Goal: Information Seeking & Learning: Learn about a topic

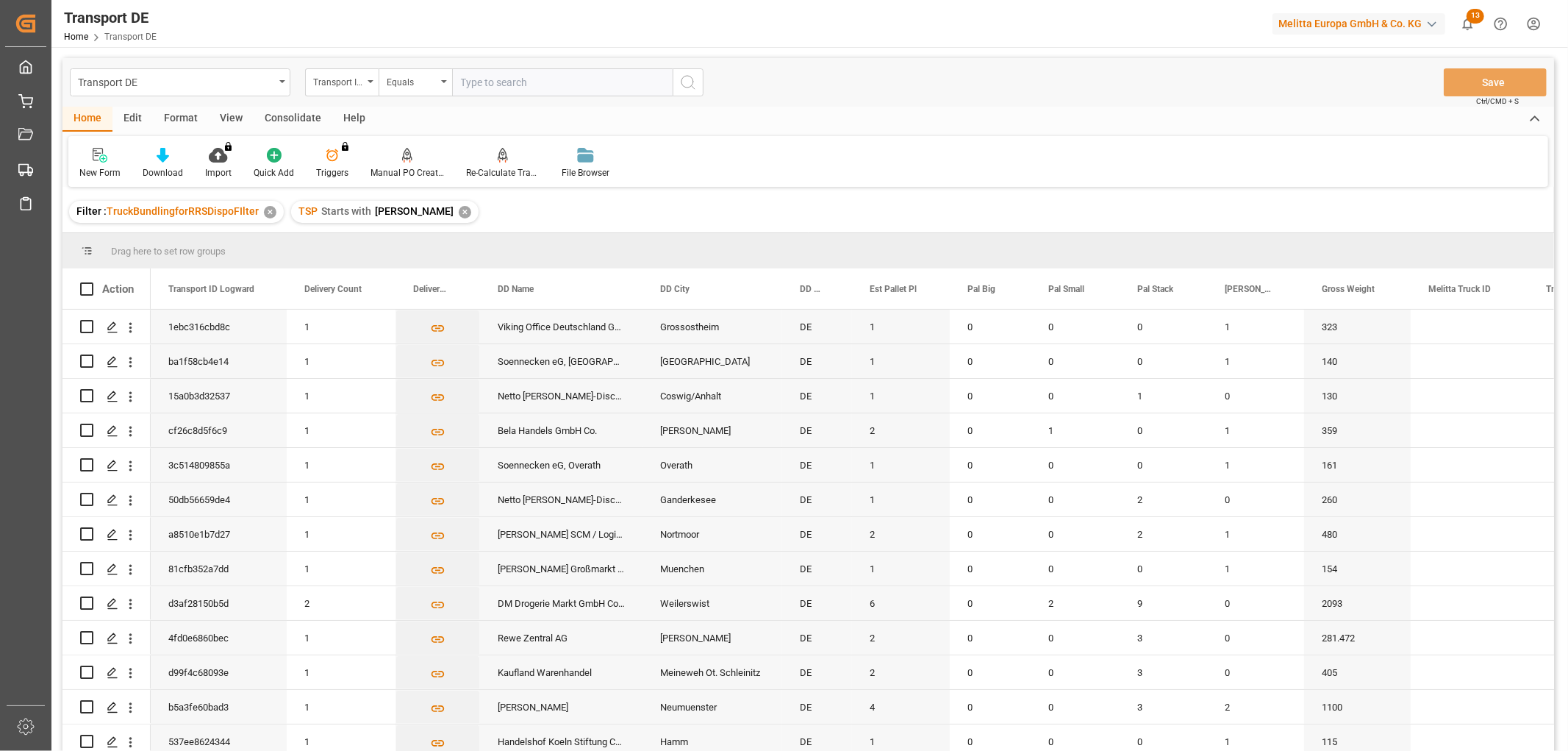
click at [290, 118] on div "Consolidate" at bounding box center [292, 120] width 78 height 25
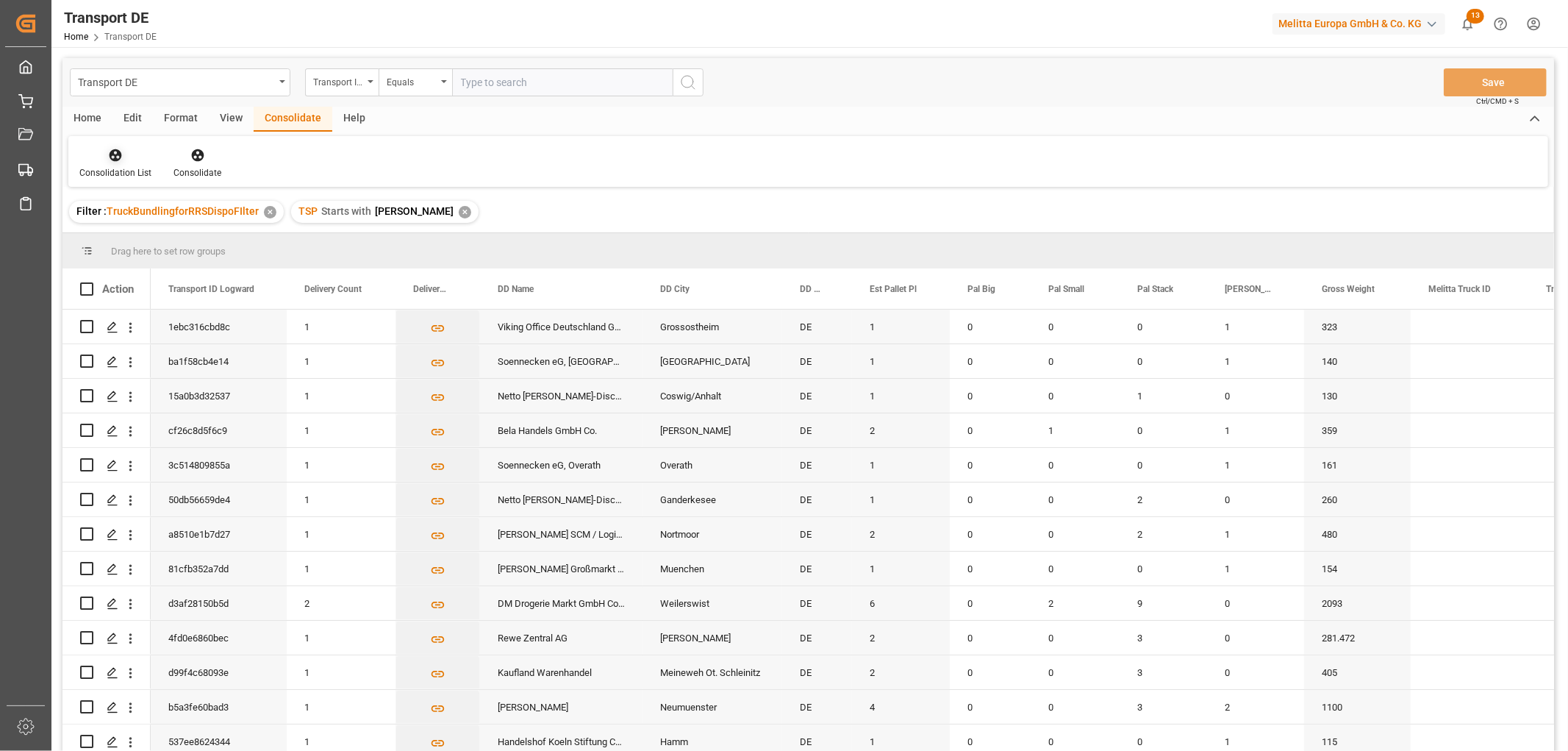
click at [112, 154] on icon at bounding box center [116, 155] width 13 height 13
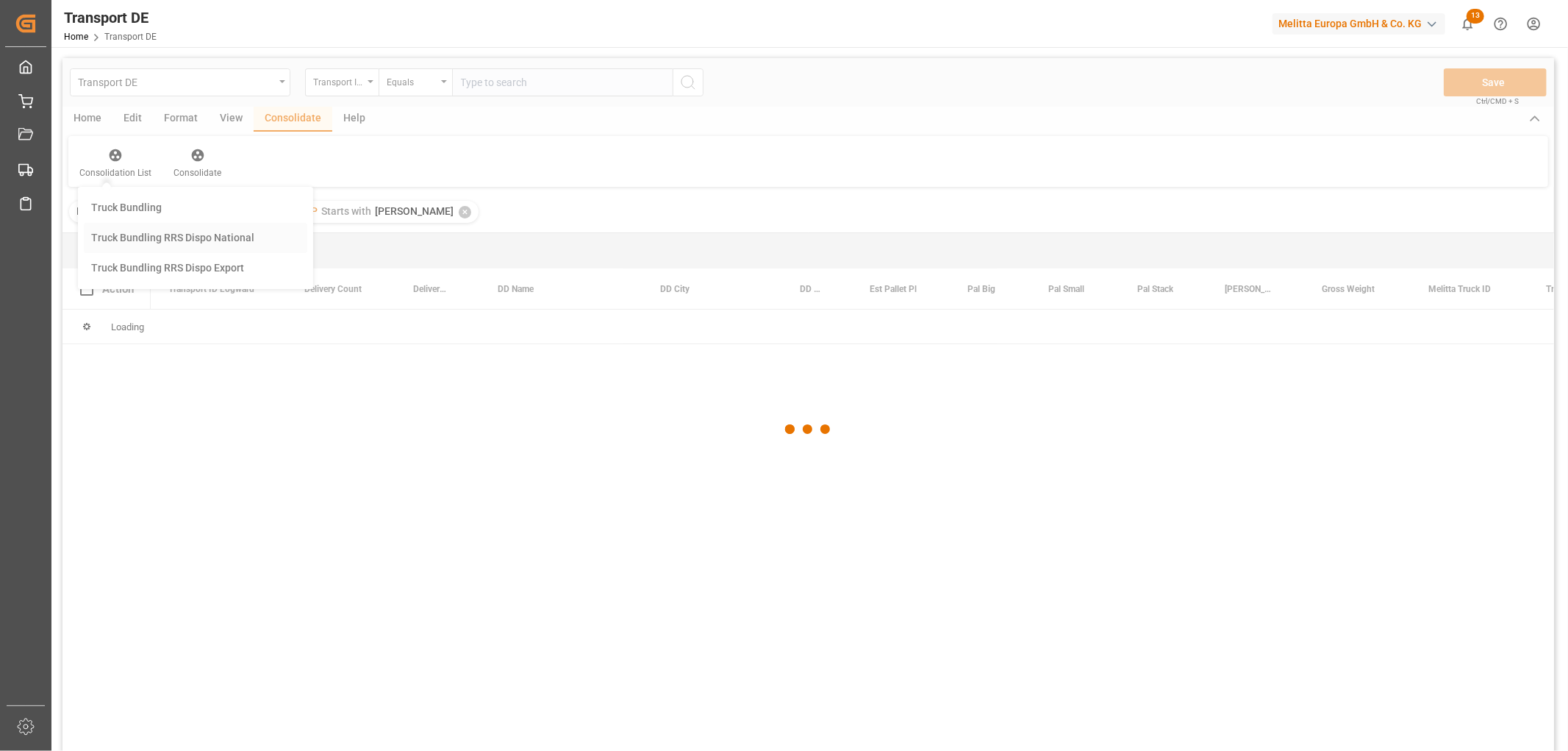
click at [135, 238] on div "Transport DE Transport ID Logward Equals Save Ctrl/CMD + S Home Edit Format Vie…" at bounding box center [808, 424] width 1491 height 732
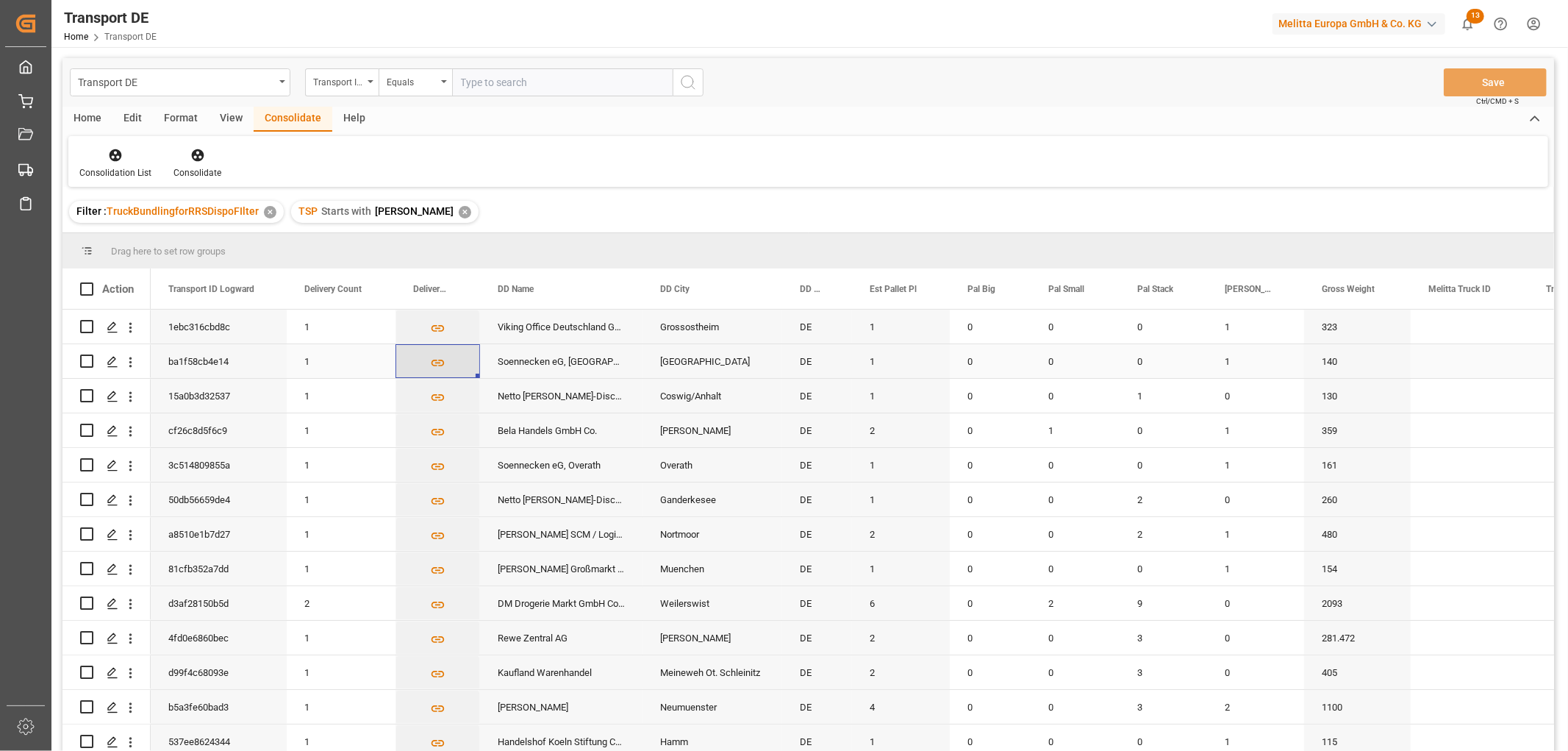
click at [436, 362] on icon "Press SPACE to select this row." at bounding box center [437, 362] width 15 height 15
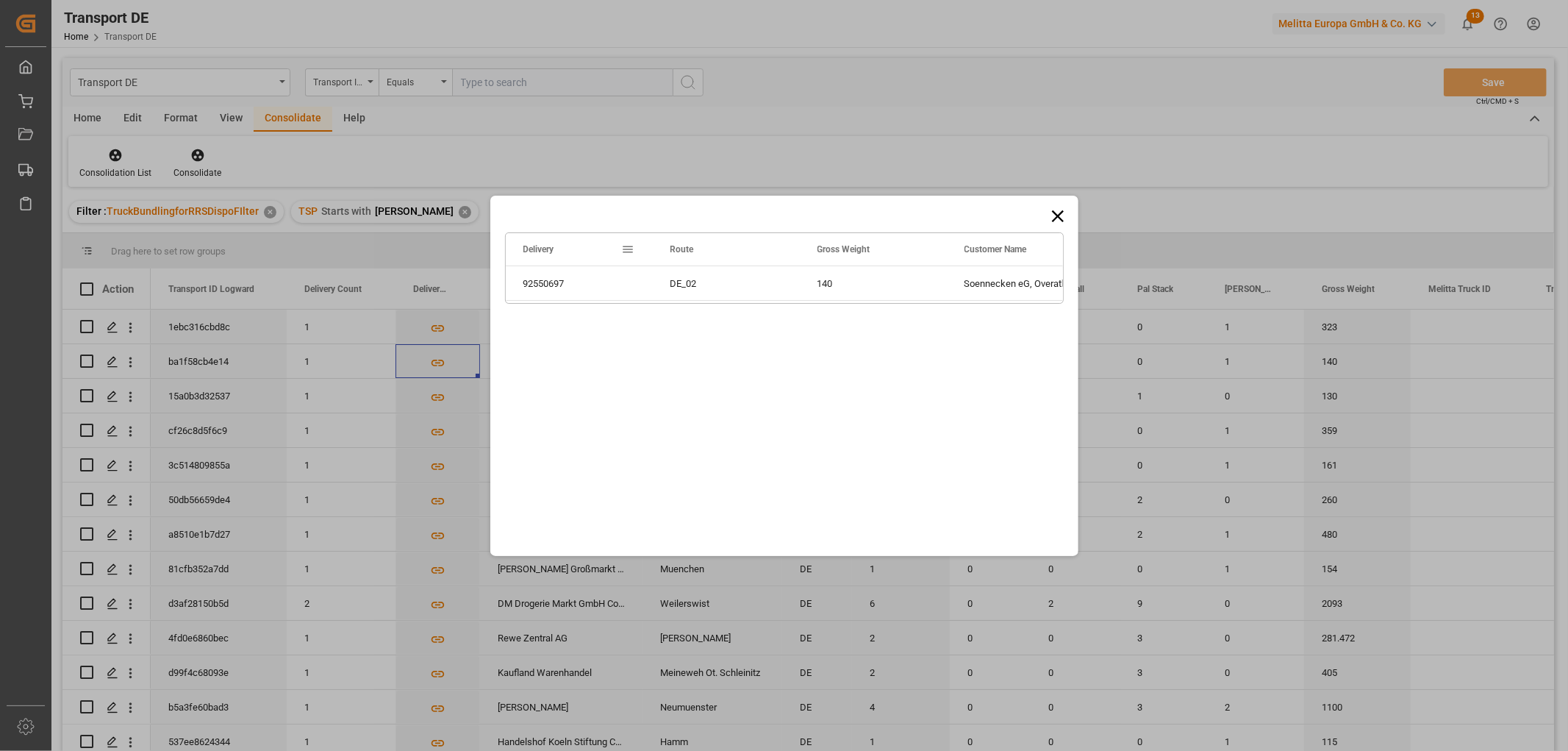
click at [1060, 212] on icon at bounding box center [1056, 215] width 12 height 12
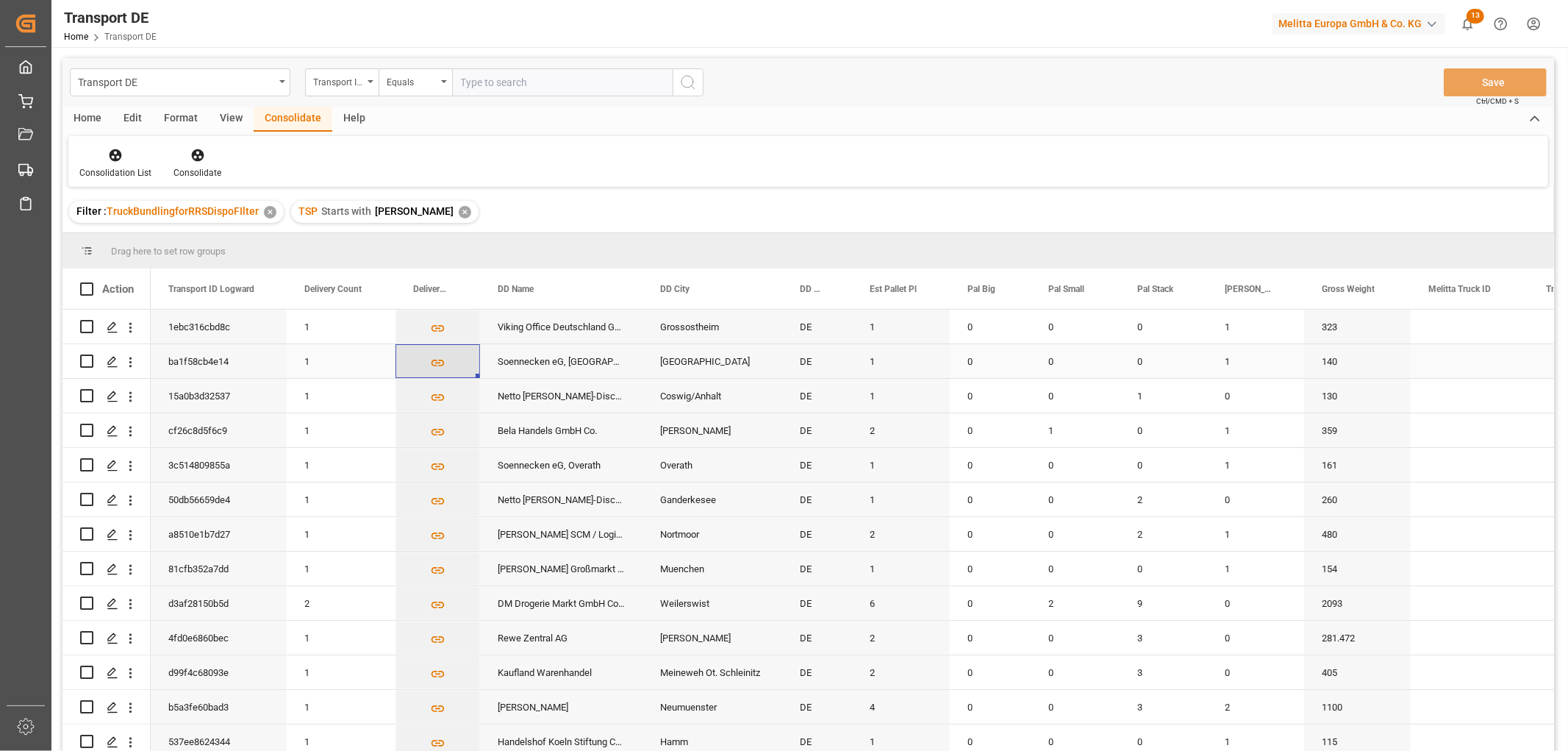
click at [437, 362] on icon "Press SPACE to select this row." at bounding box center [437, 362] width 15 height 15
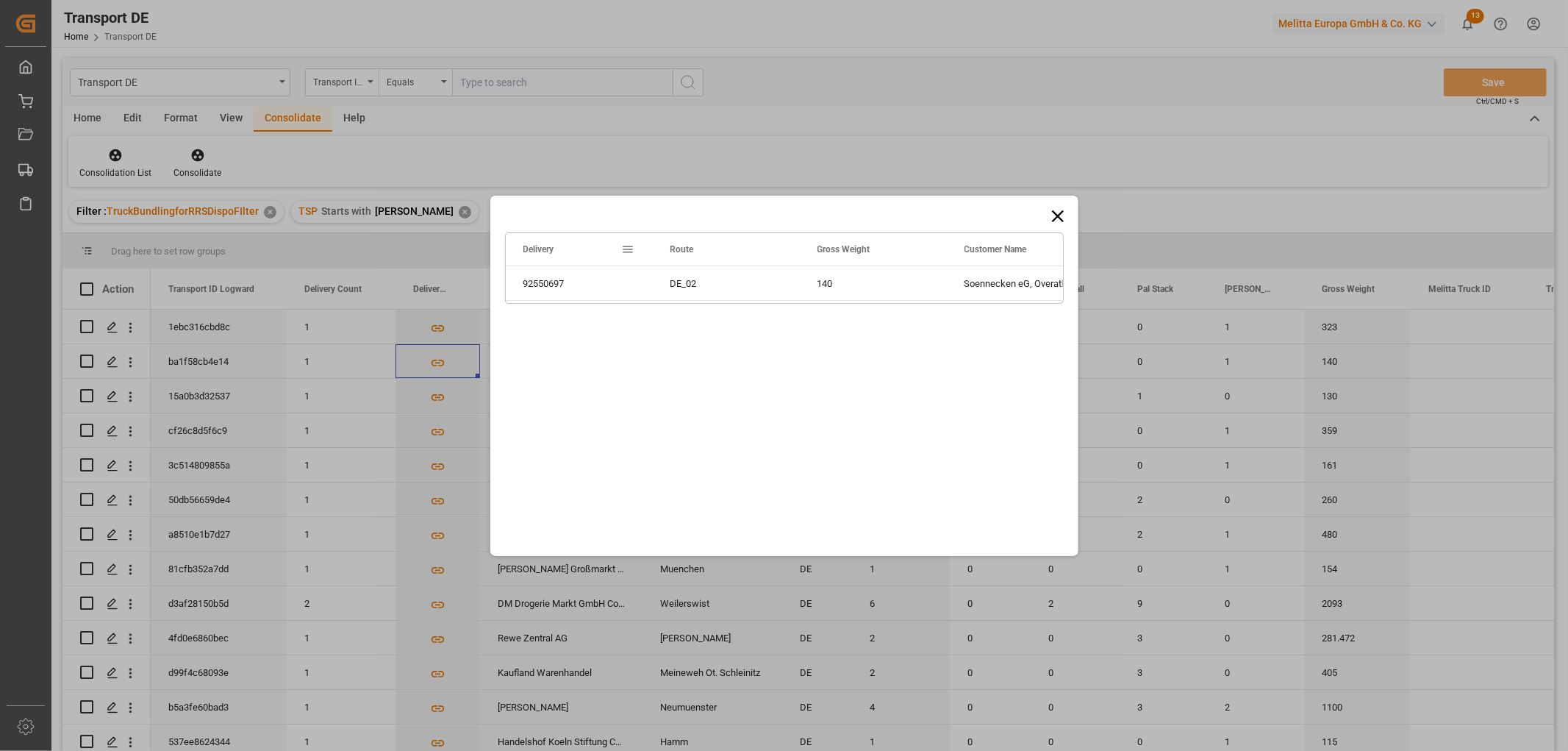
click at [1056, 215] on icon at bounding box center [1056, 215] width 12 height 12
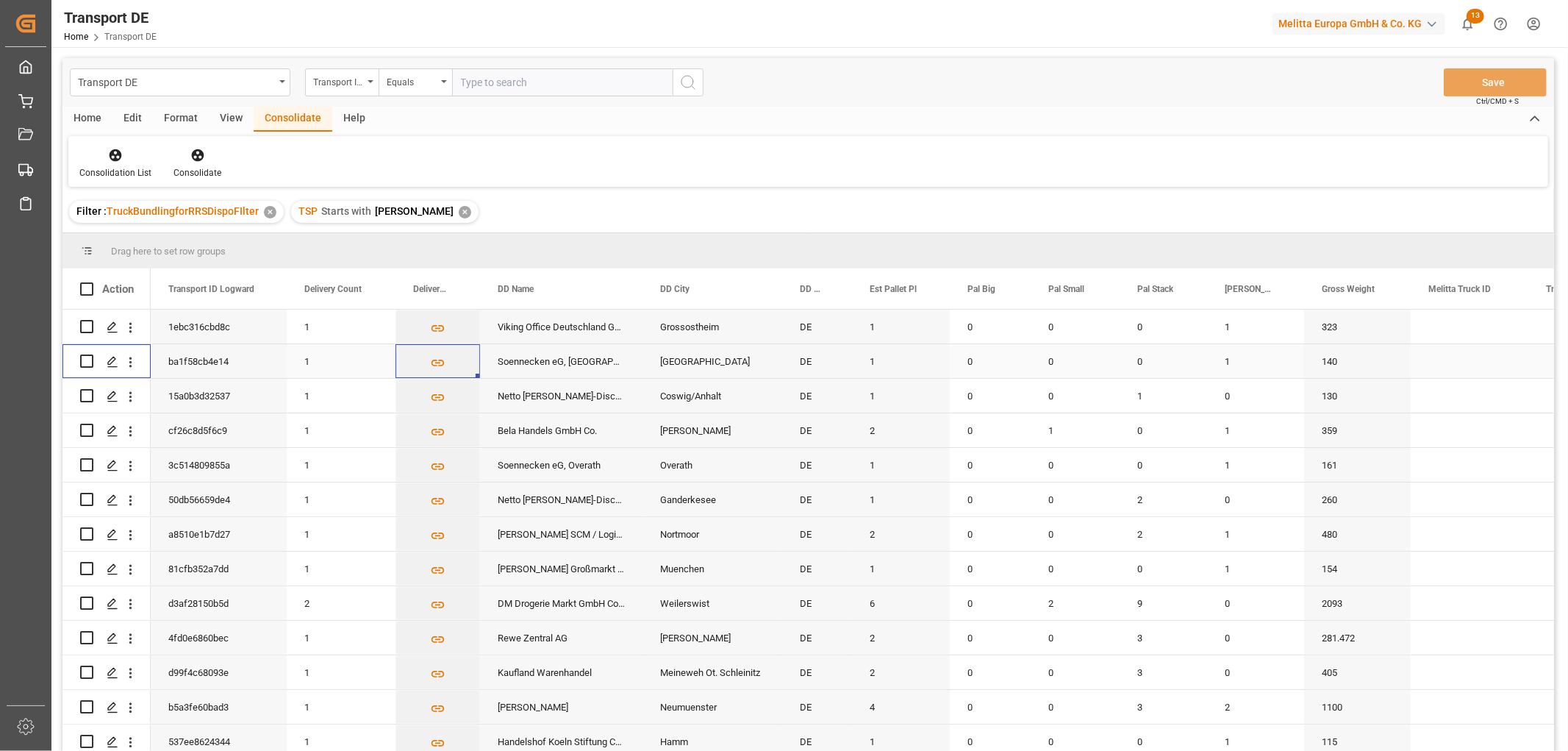
click at [86, 361] on input "Press Space to toggle row selection (unchecked)" at bounding box center [86, 360] width 13 height 13
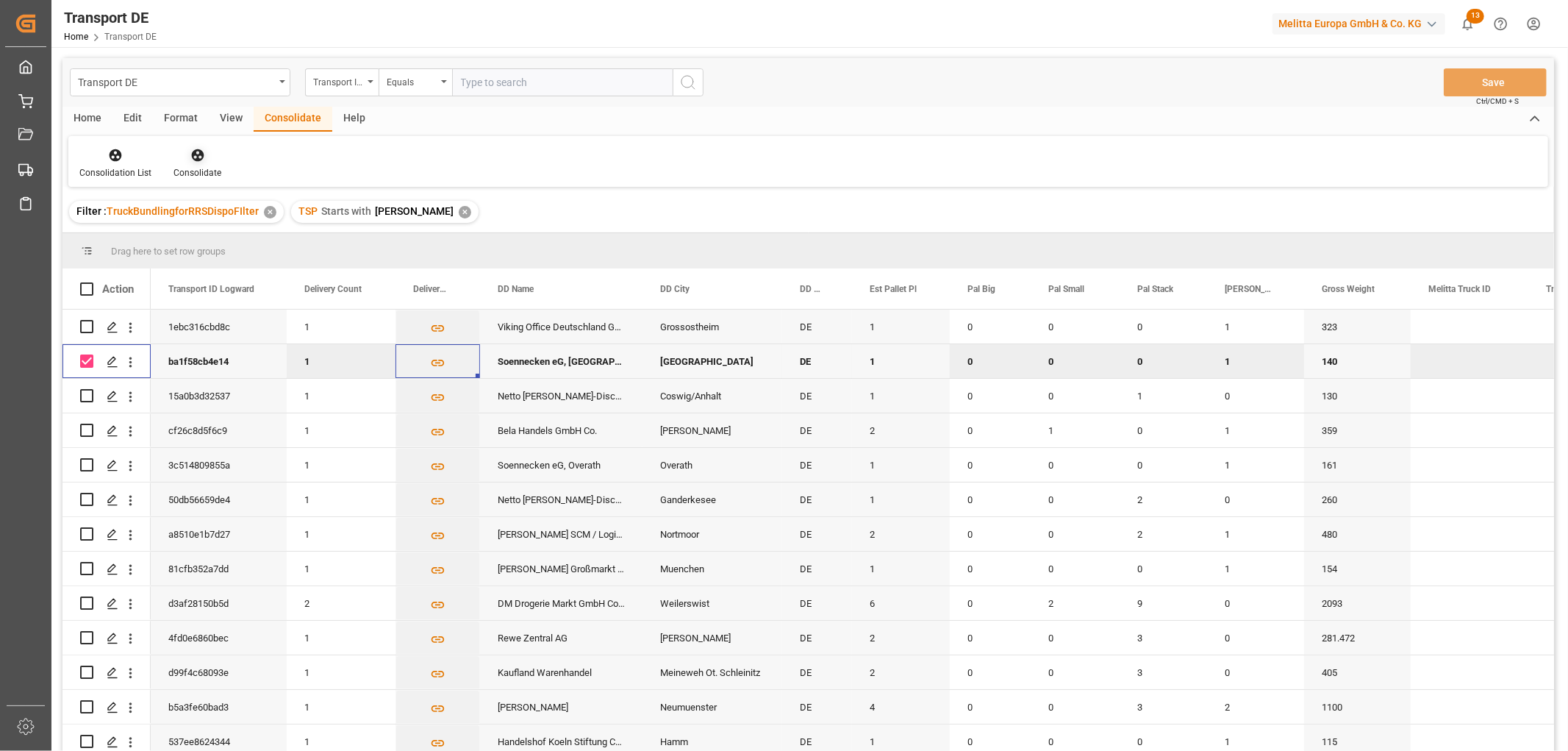
click at [193, 154] on icon at bounding box center [197, 155] width 13 height 13
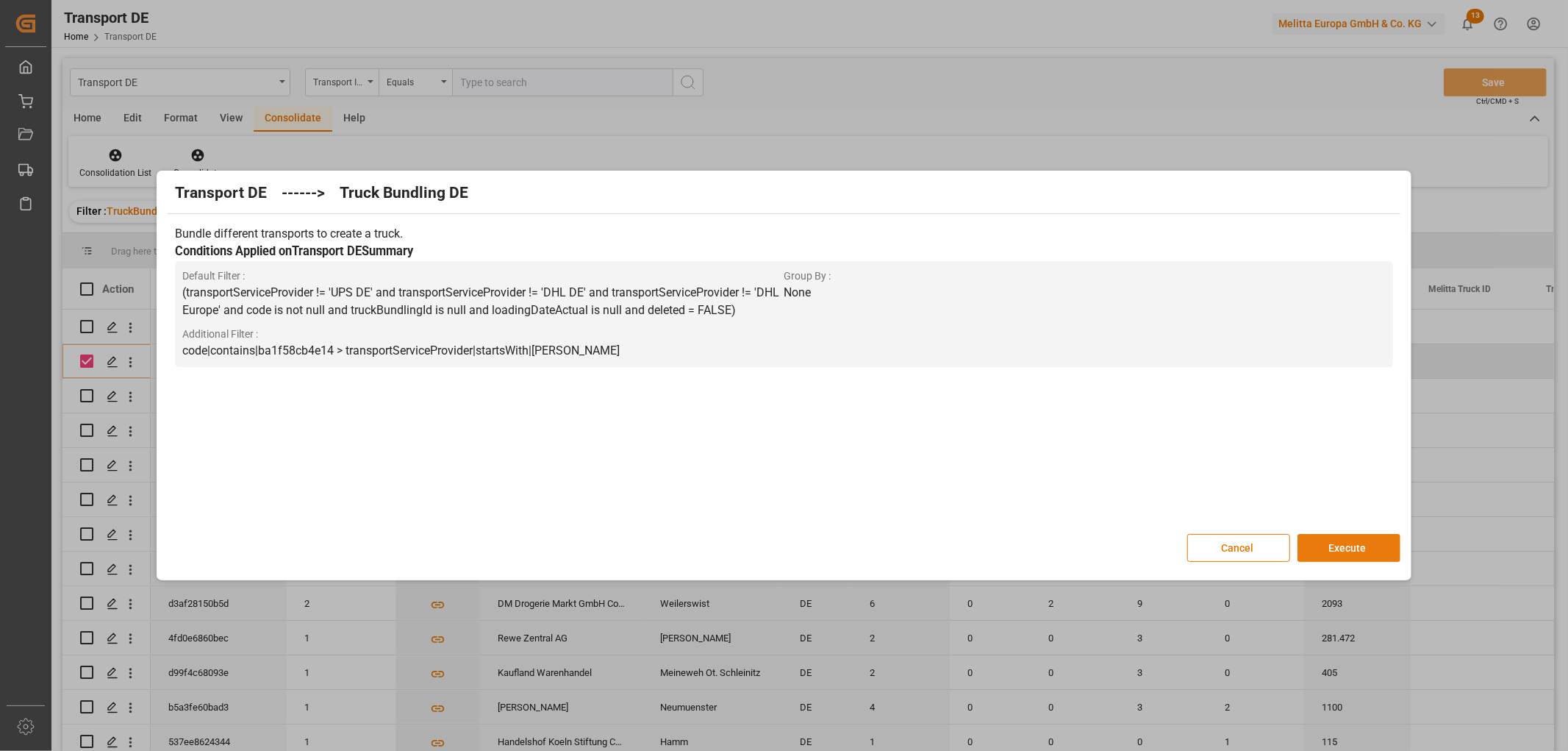
click at [1347, 545] on button "Execute" at bounding box center [1349, 547] width 103 height 28
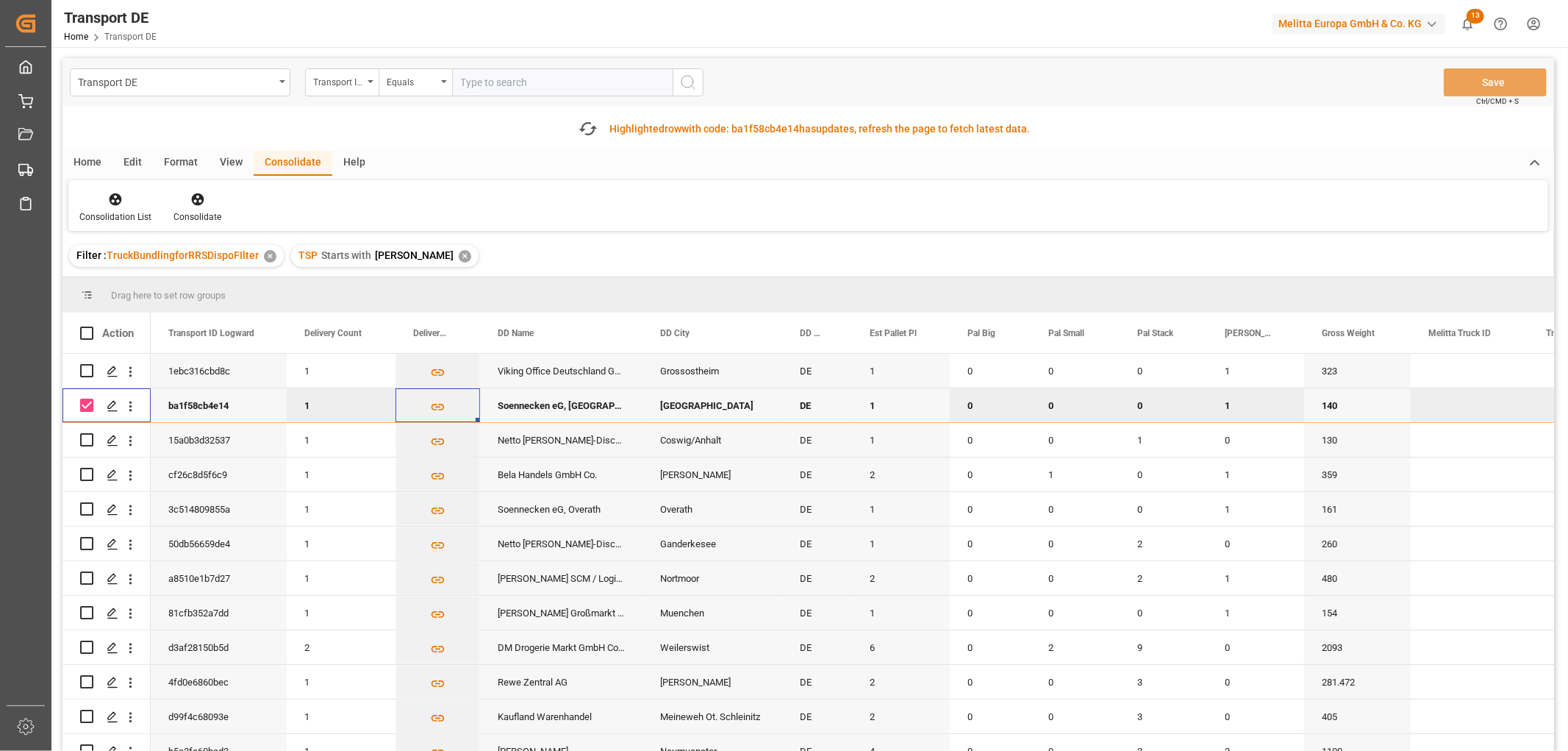
click at [87, 405] on input "Press Space to toggle row selection (checked)" at bounding box center [86, 405] width 13 height 13
checkbox input "false"
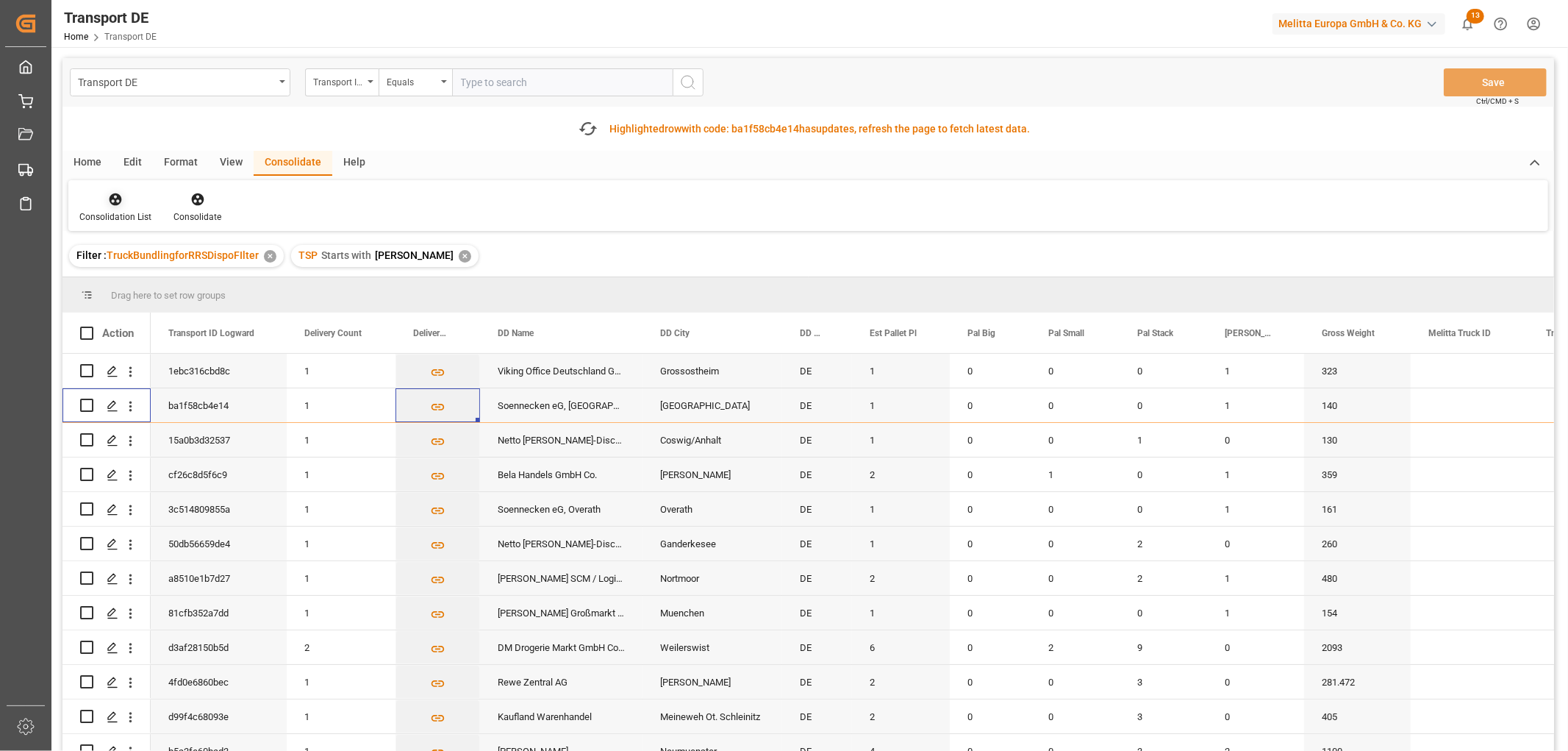
click at [115, 199] on icon at bounding box center [116, 200] width 13 height 13
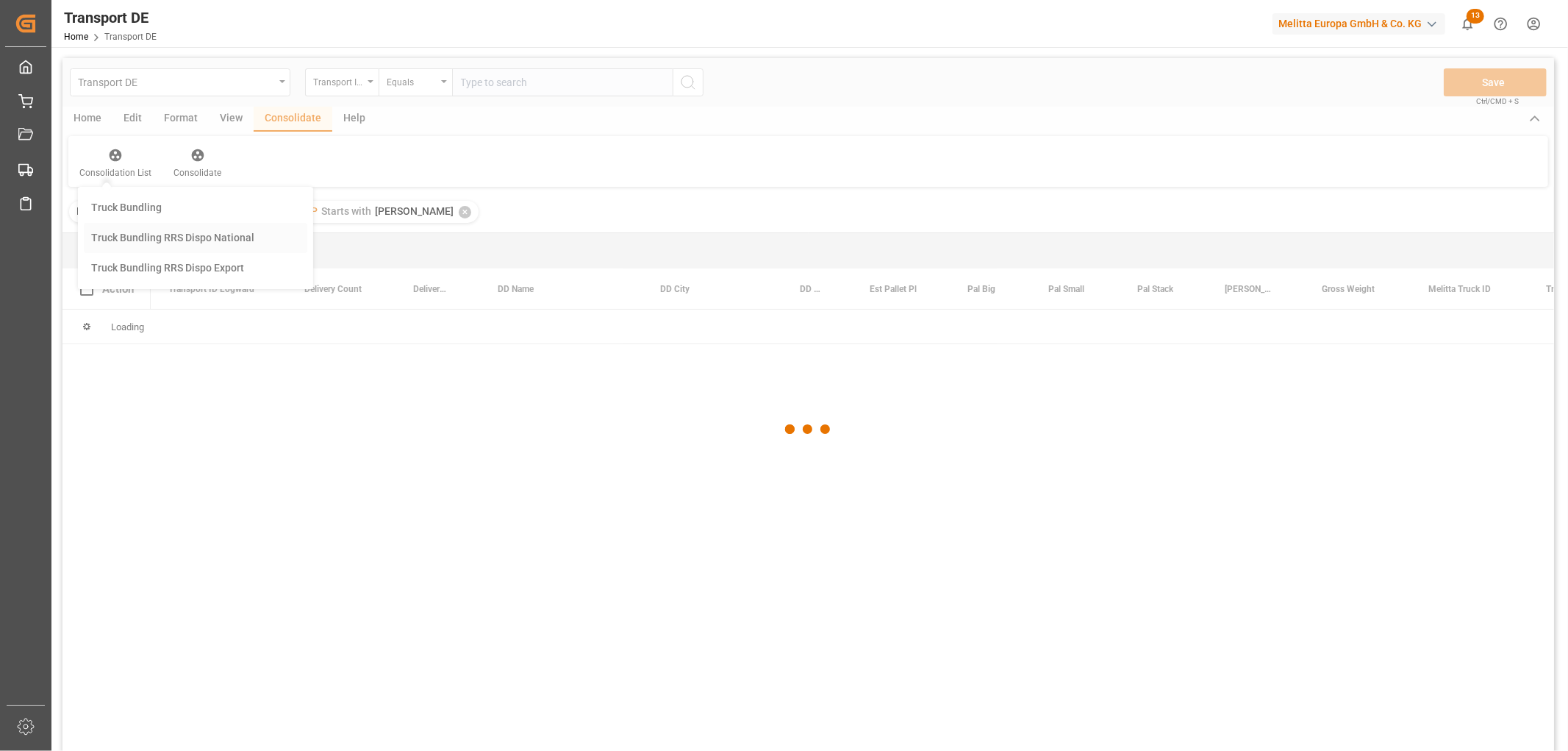
click at [133, 276] on div "Transport DE Transport ID Logward Equals Save Ctrl/CMD + S Home Edit Format Vie…" at bounding box center [808, 424] width 1491 height 732
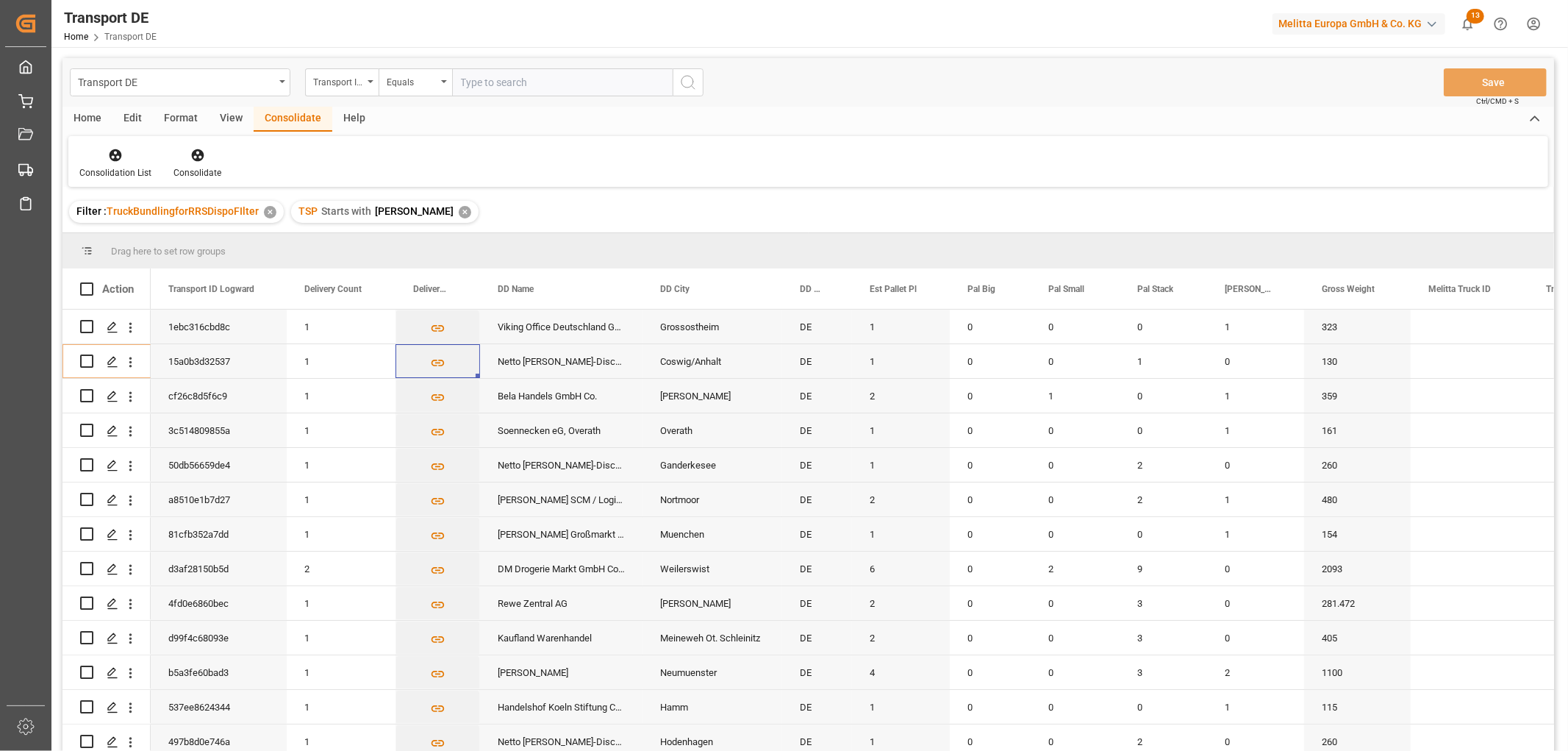
click at [459, 206] on div "✕" at bounding box center [465, 212] width 13 height 13
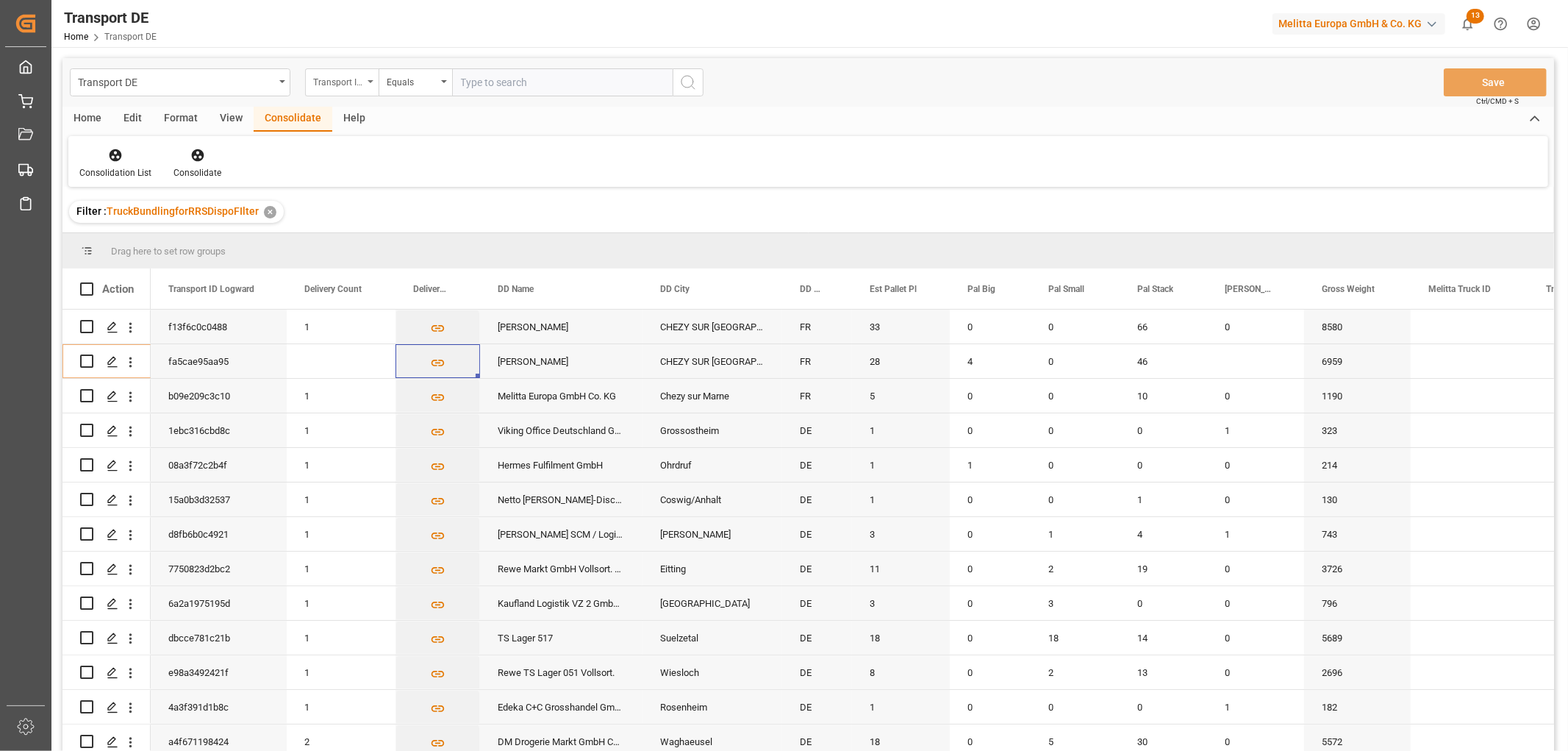
click at [333, 85] on div "Transport ID Logward" at bounding box center [337, 80] width 50 height 17
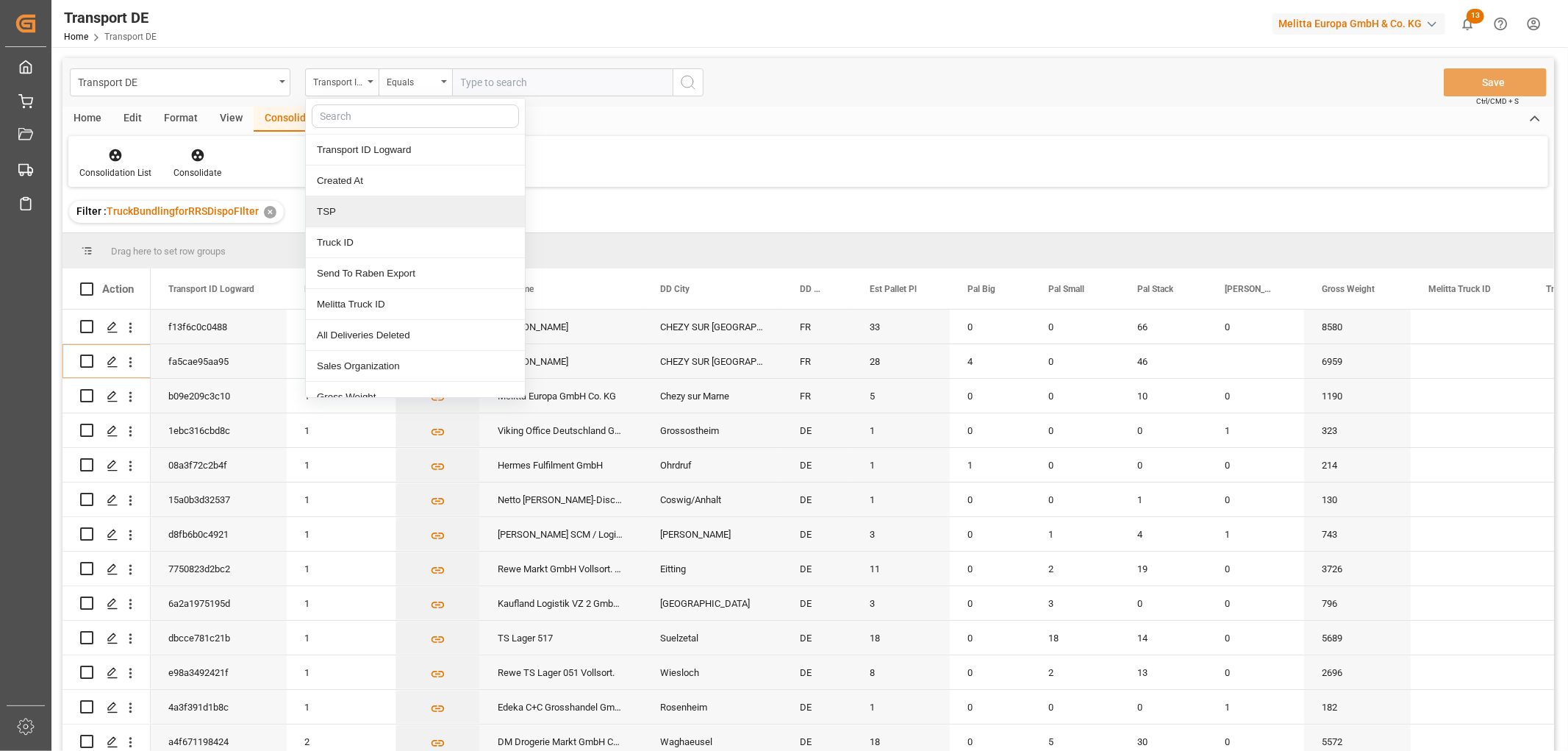
click at [336, 214] on div "TSP" at bounding box center [415, 212] width 219 height 31
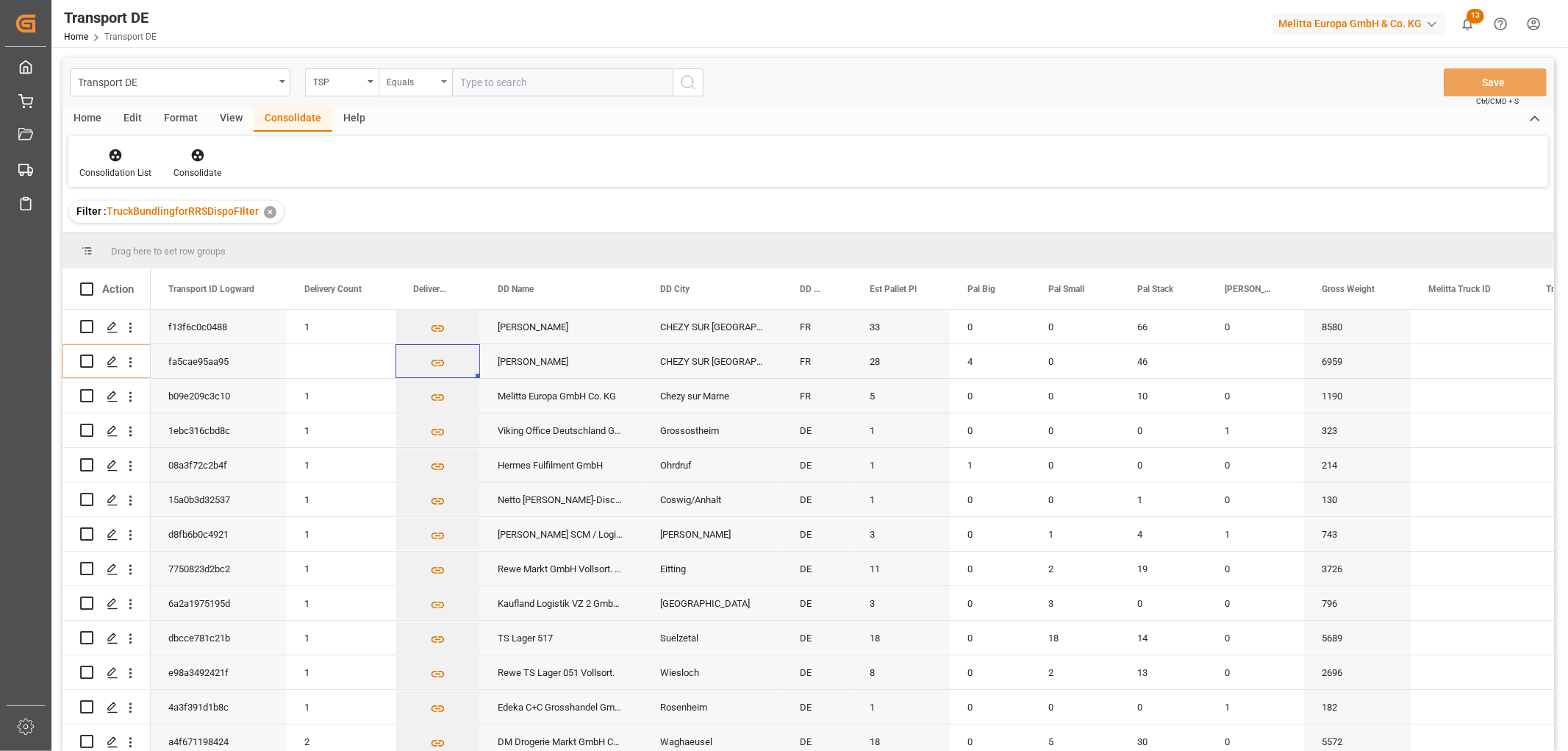
click at [417, 82] on div "Equals" at bounding box center [411, 80] width 50 height 17
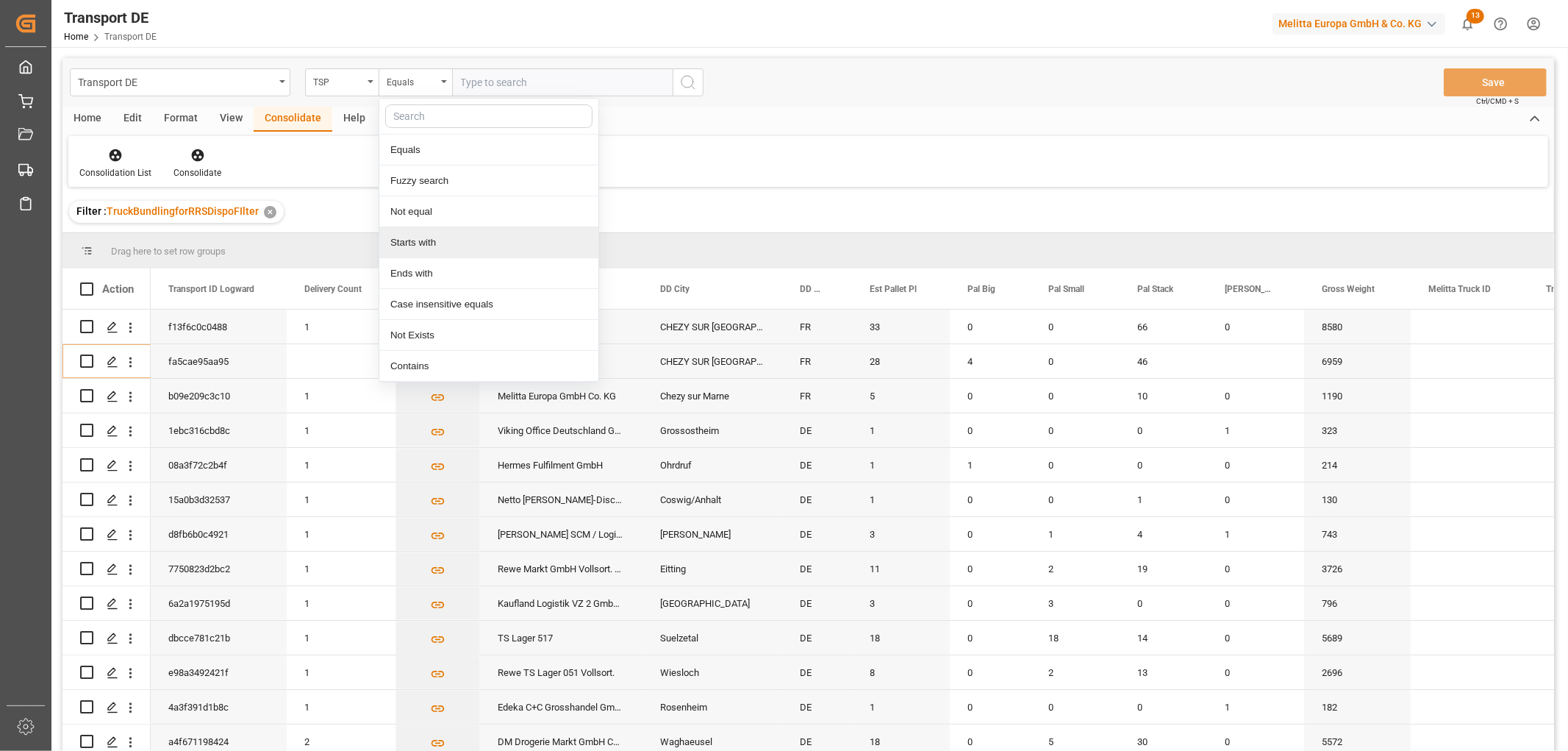
click at [432, 250] on div "Starts with" at bounding box center [489, 242] width 219 height 31
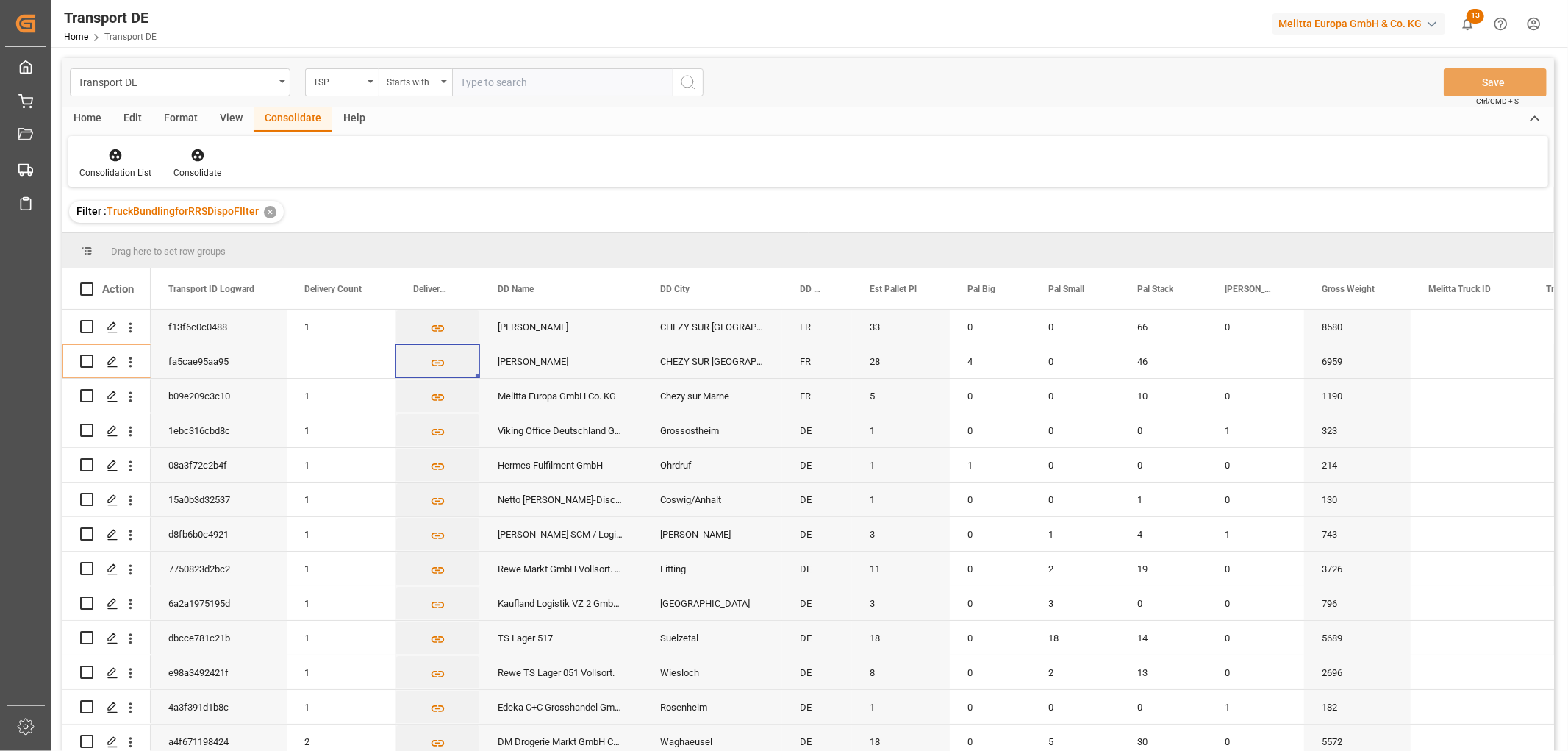
click at [486, 78] on input "text" at bounding box center [562, 82] width 220 height 28
type input "LIT DE"
click at [685, 78] on icon "search button" at bounding box center [688, 82] width 17 height 17
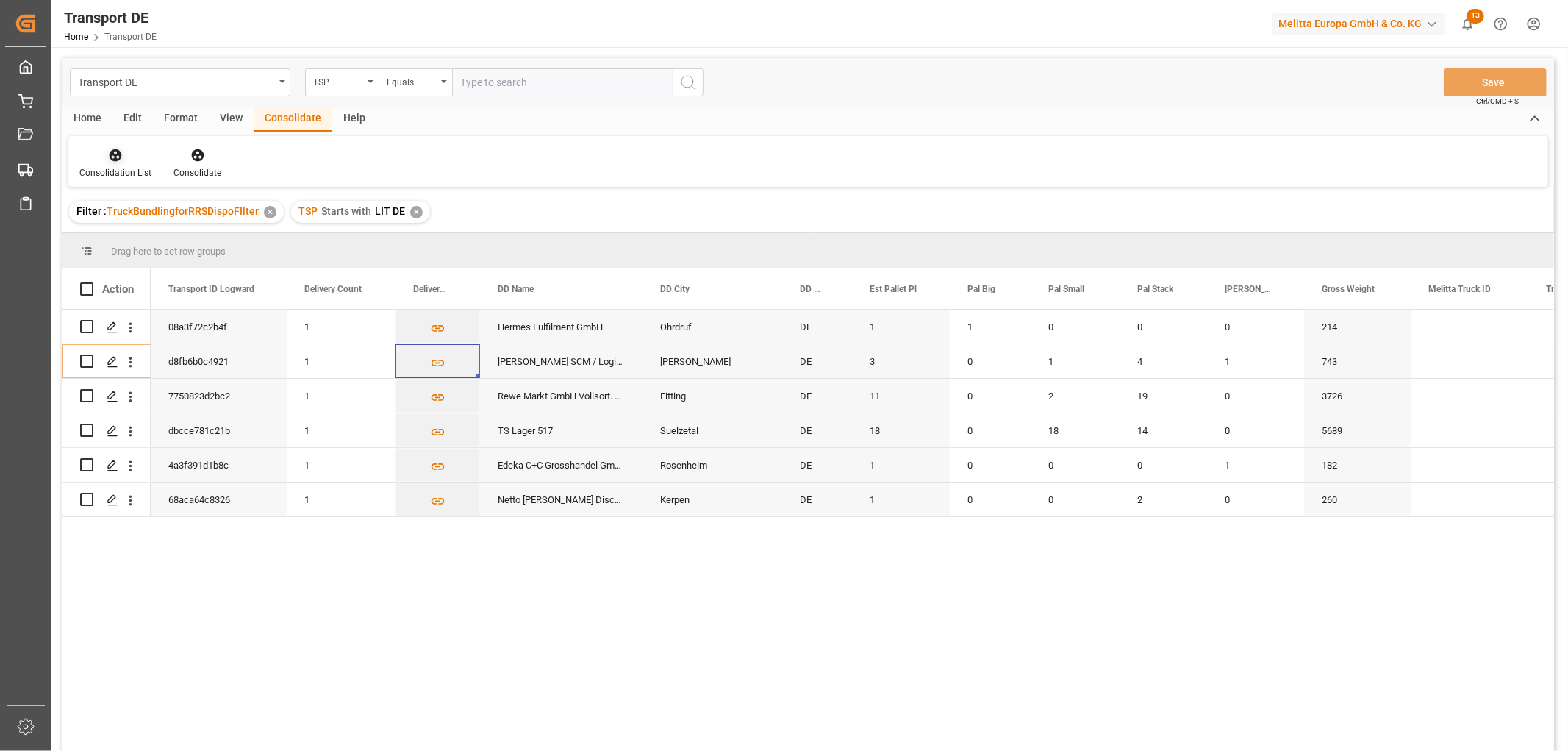
click at [108, 151] on icon at bounding box center [115, 155] width 15 height 15
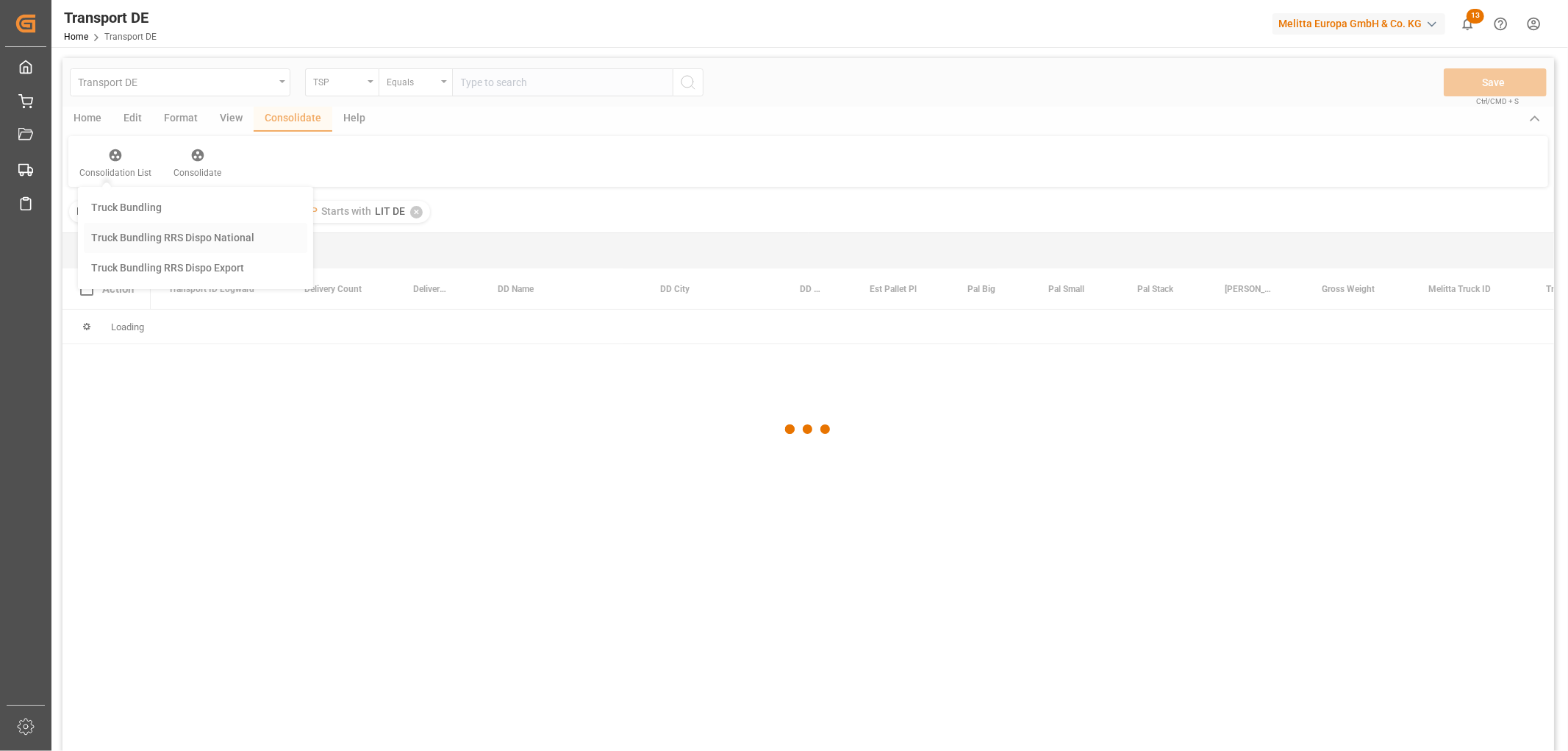
click at [134, 234] on div "Transport DE TSP Equals Save Ctrl/CMD + S Home Edit Format View Consolidate Hel…" at bounding box center [808, 424] width 1491 height 732
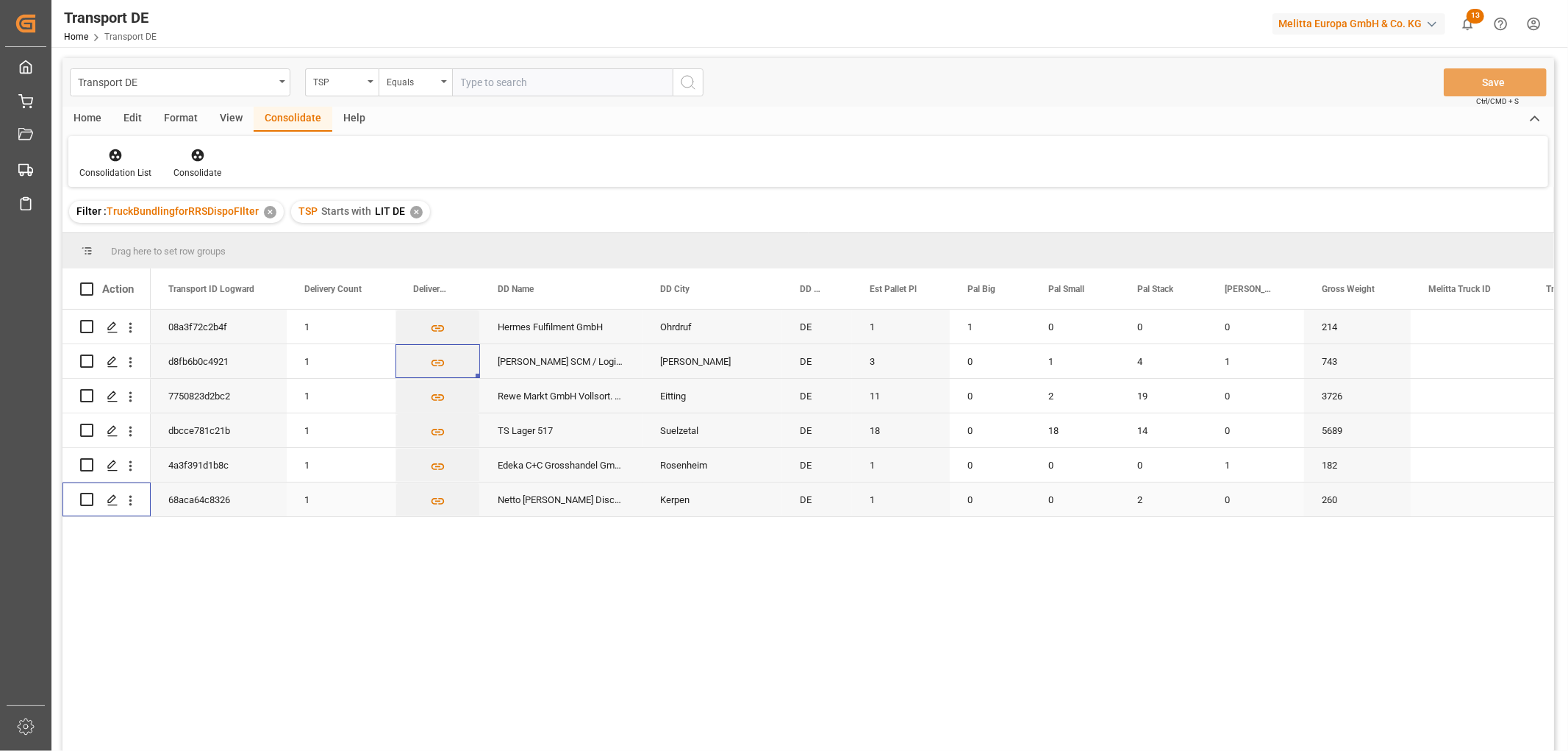
click at [87, 498] on input "Press Space to toggle row selection (unchecked)" at bounding box center [86, 499] width 13 height 13
checkbox input "true"
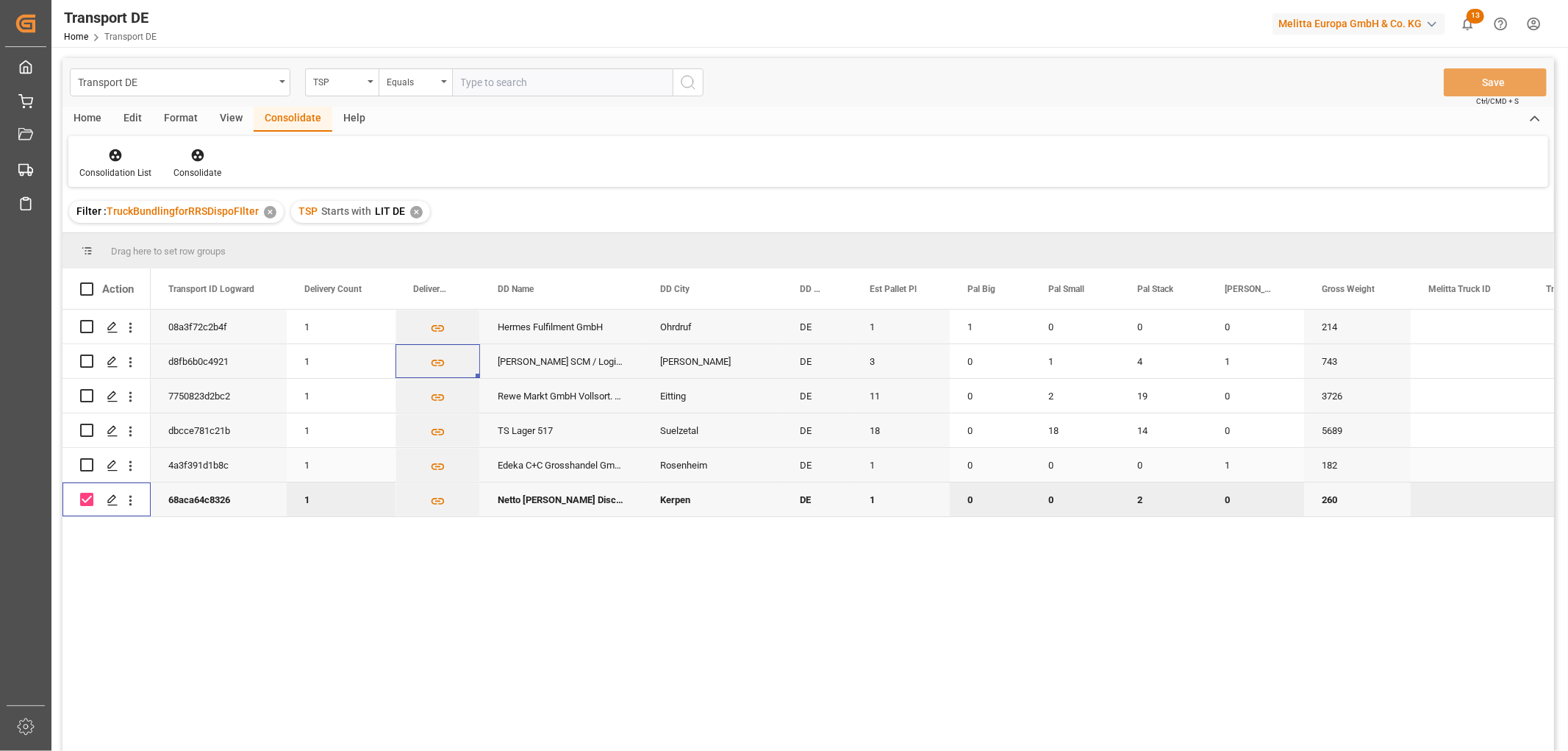
click at [87, 467] on input "Press Space to toggle row selection (unchecked)" at bounding box center [86, 464] width 13 height 13
checkbox input "true"
click at [78, 360] on div "Press SPACE to select this row." at bounding box center [106, 360] width 88 height 34
click at [85, 360] on input "Press Space to toggle row selection (unchecked)" at bounding box center [86, 360] width 13 height 13
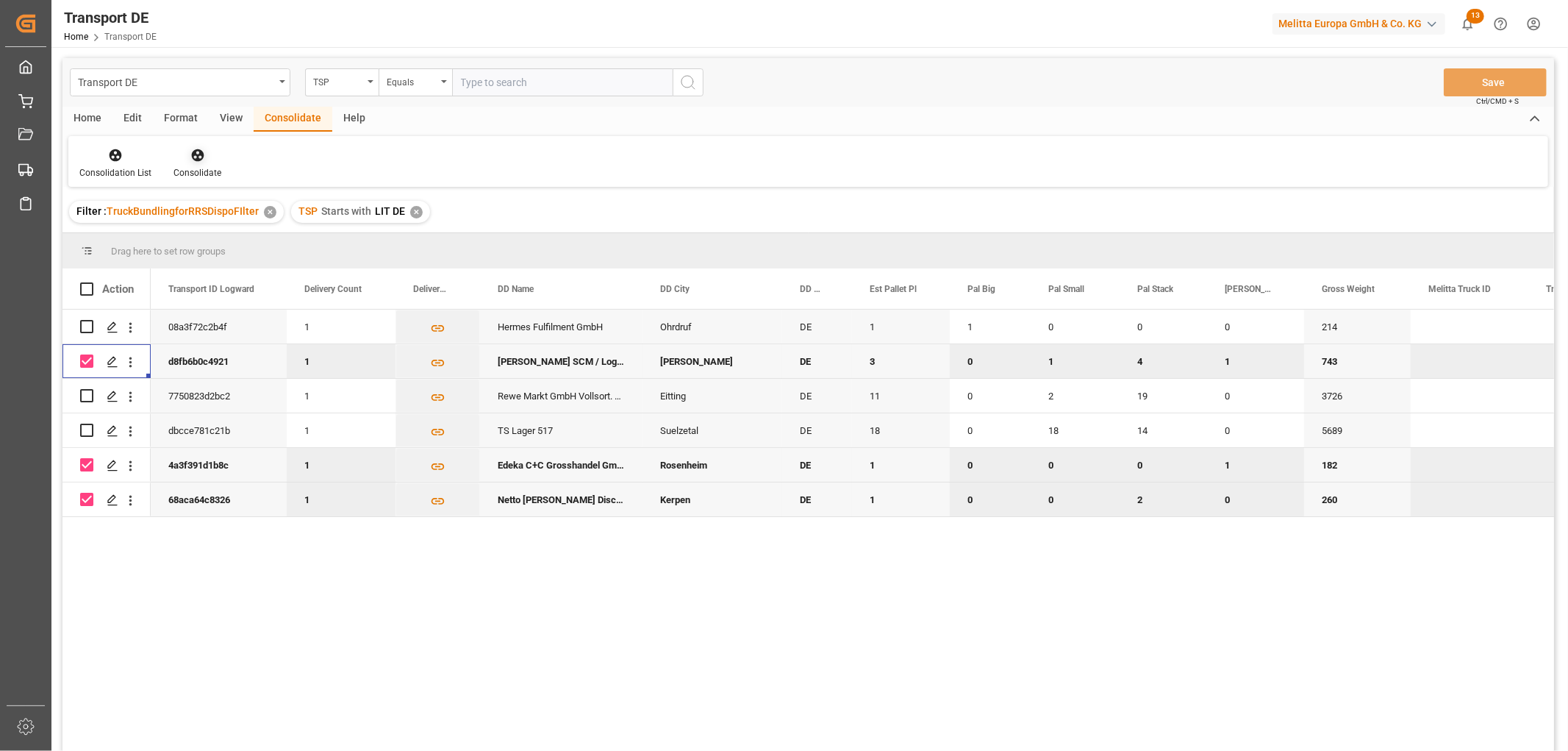
click at [192, 157] on icon at bounding box center [197, 155] width 15 height 15
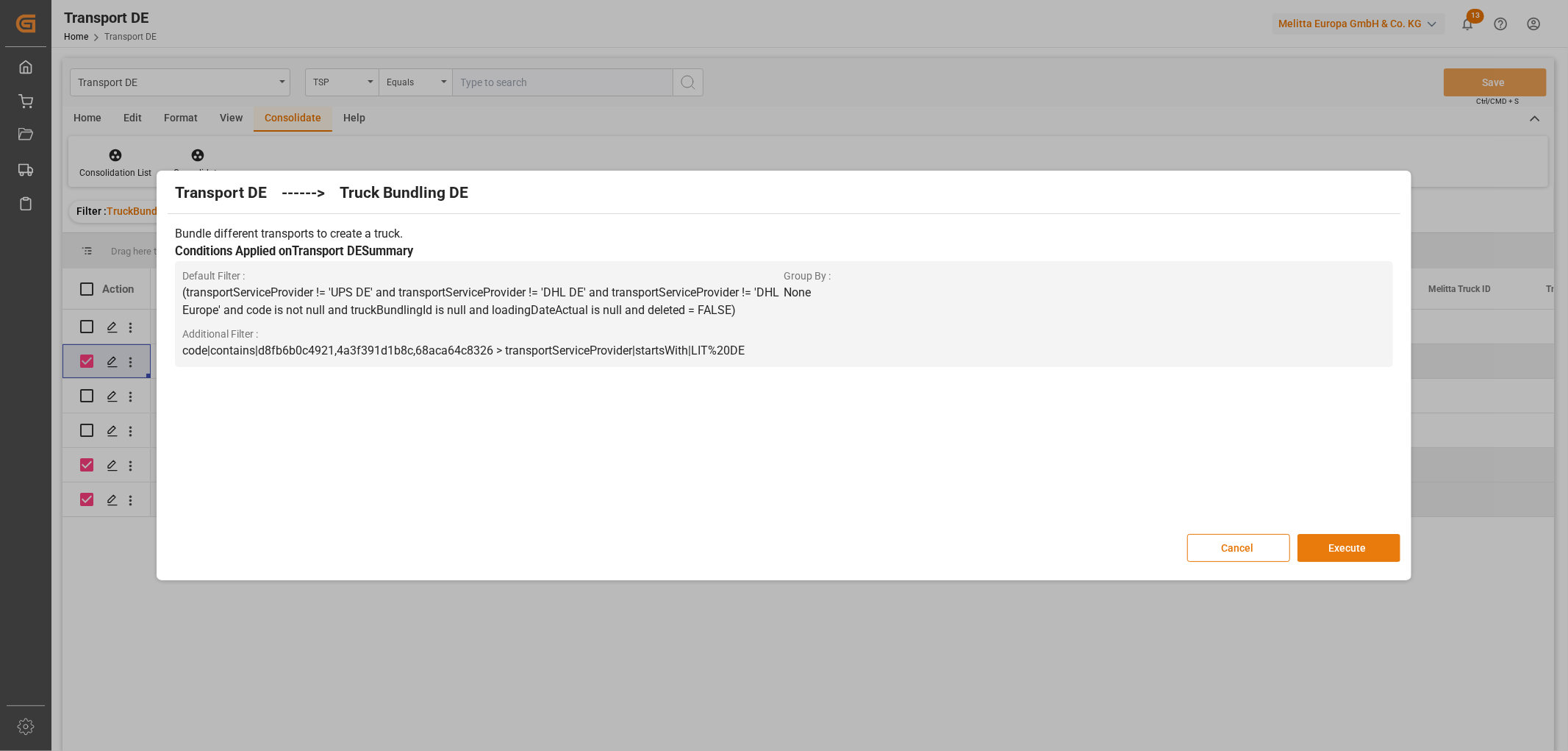
click at [1344, 546] on button "Execute" at bounding box center [1349, 547] width 103 height 28
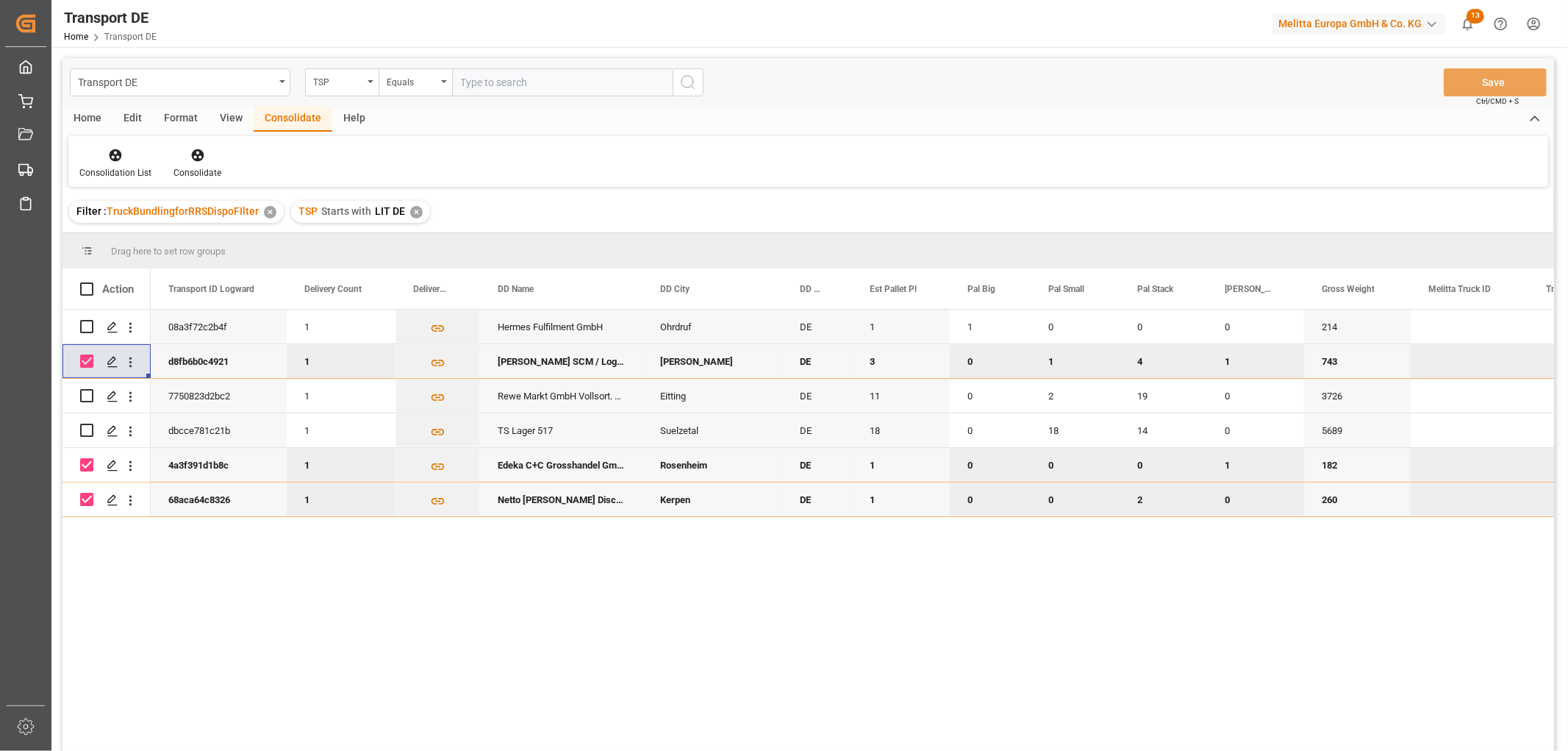
click at [86, 360] on input "Press Space to toggle row selection (checked)" at bounding box center [86, 360] width 13 height 13
checkbox input "false"
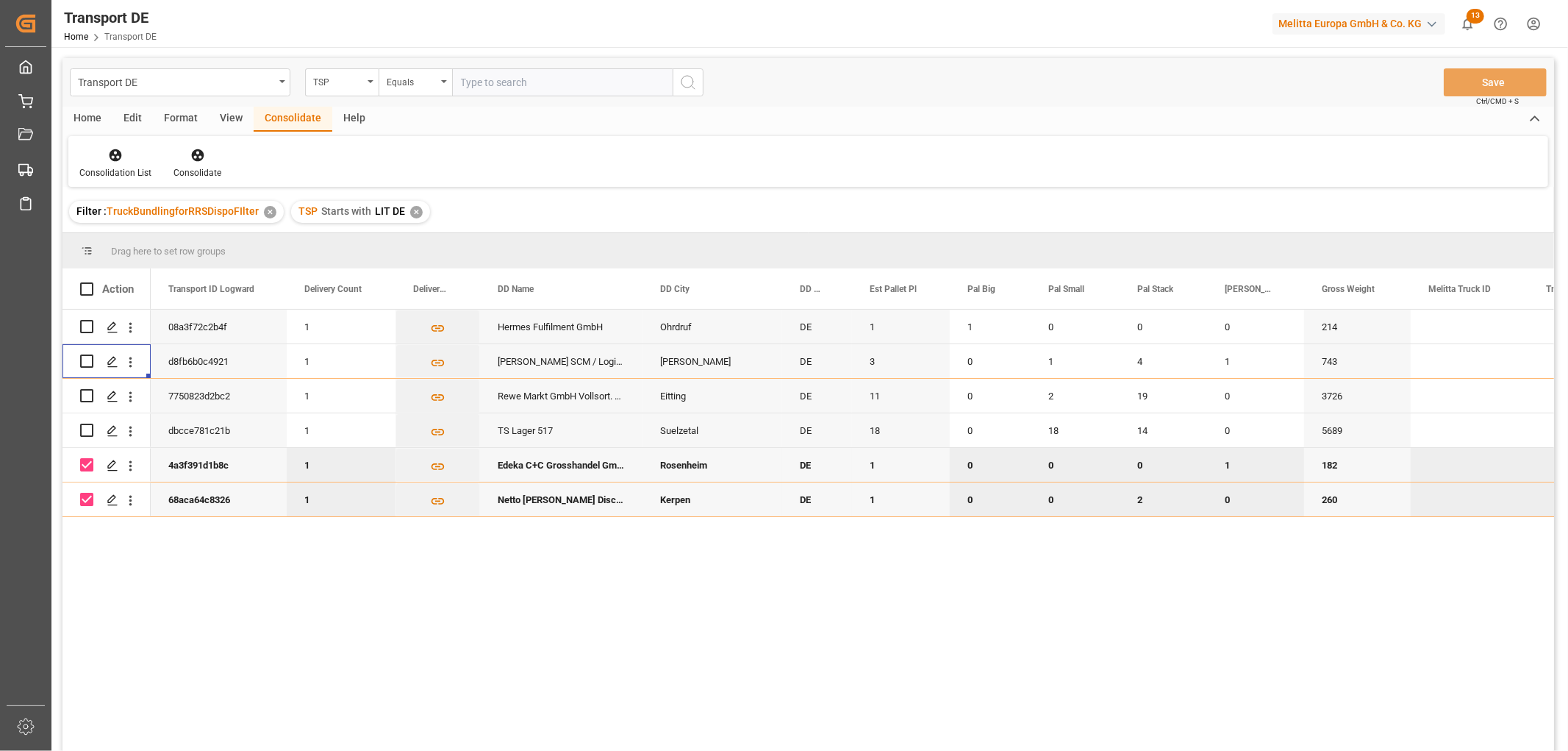
click at [82, 465] on input "Press Space to toggle row selection (checked)" at bounding box center [86, 464] width 13 height 13
checkbox input "false"
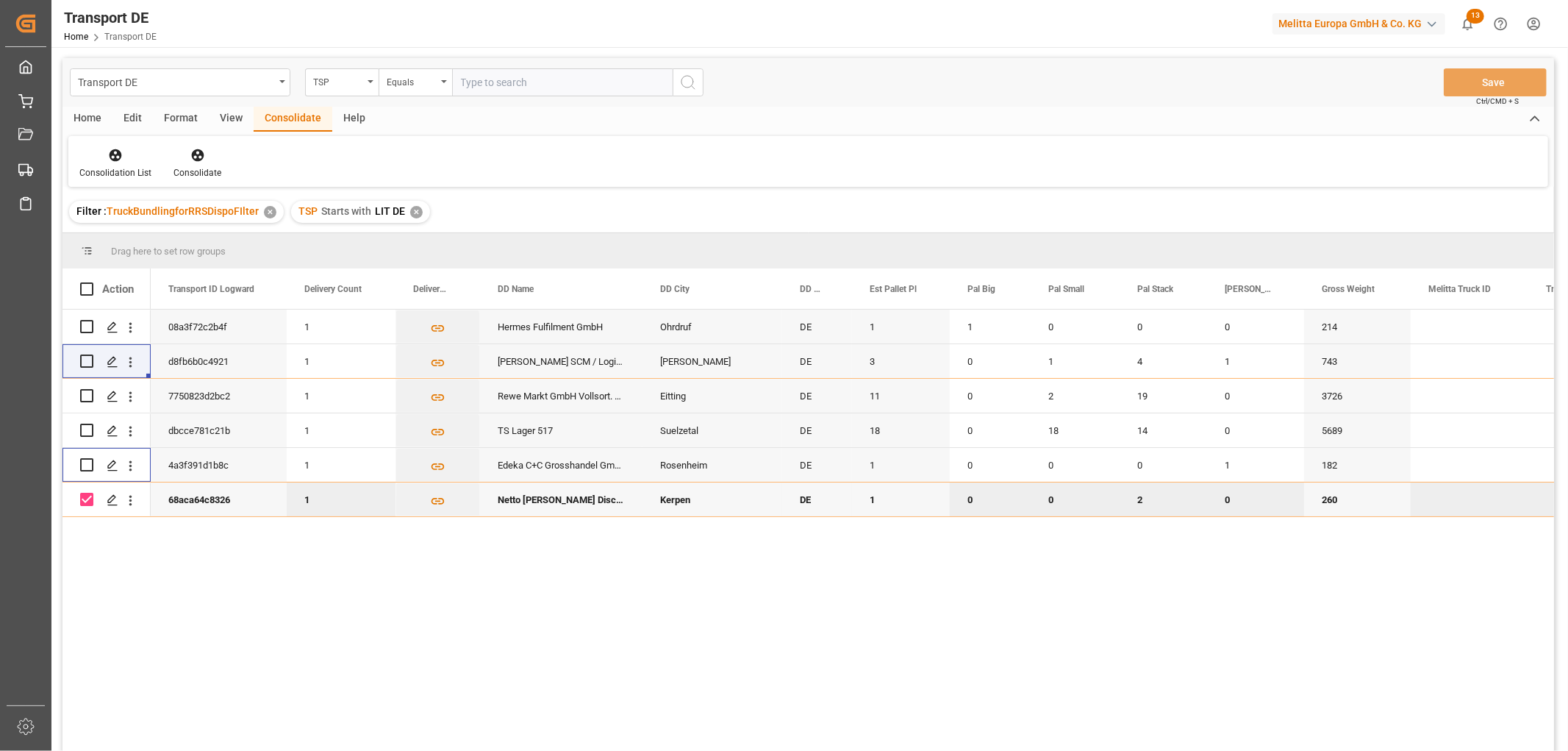
click at [88, 498] on input "Press Space to toggle row selection (checked)" at bounding box center [86, 499] width 13 height 13
checkbox input "false"
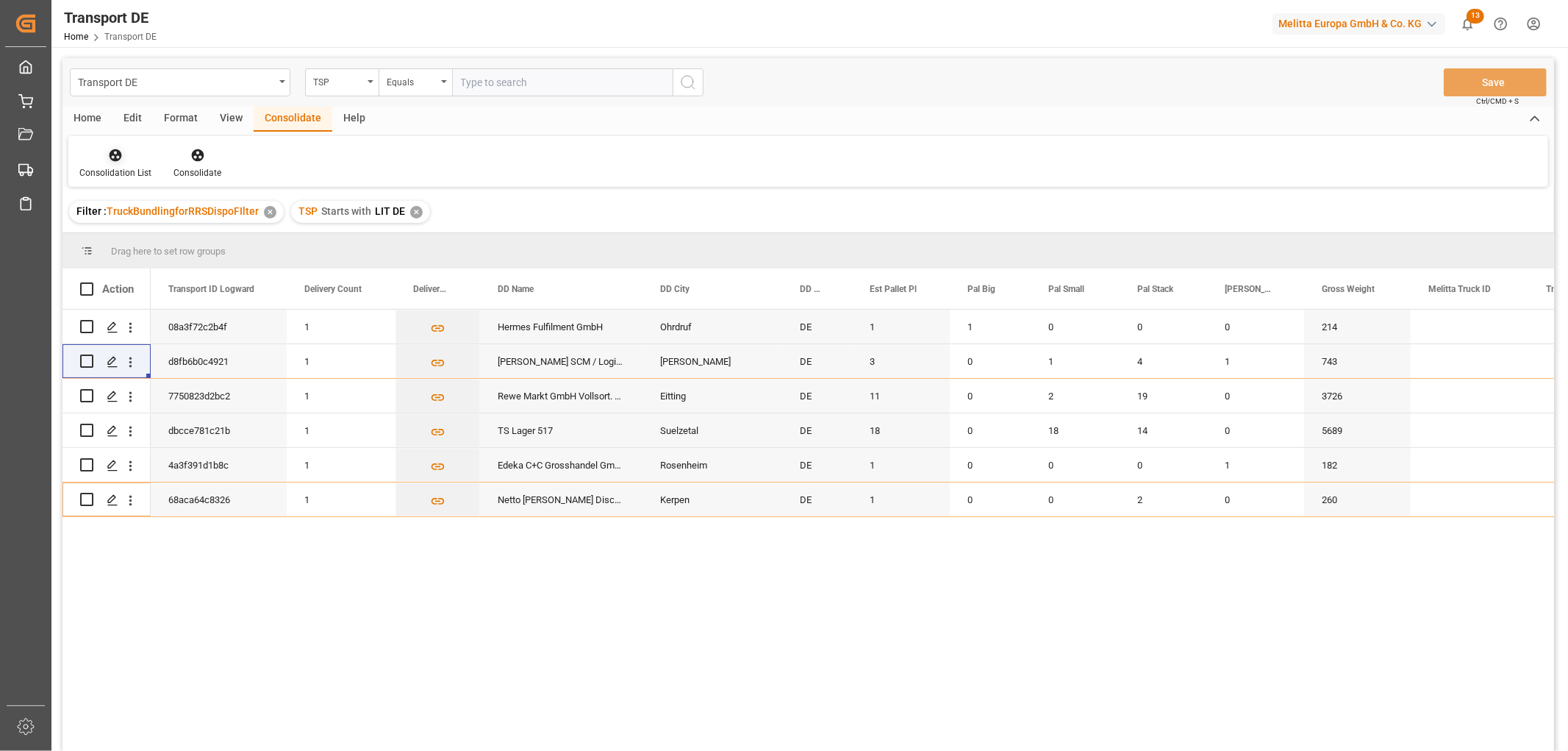
click at [115, 157] on icon at bounding box center [116, 155] width 13 height 13
click at [118, 240] on div "Transport DE TSP Equals Save Ctrl/CMD + S Home Edit Format View Consolidate Hel…" at bounding box center [808, 424] width 1491 height 732
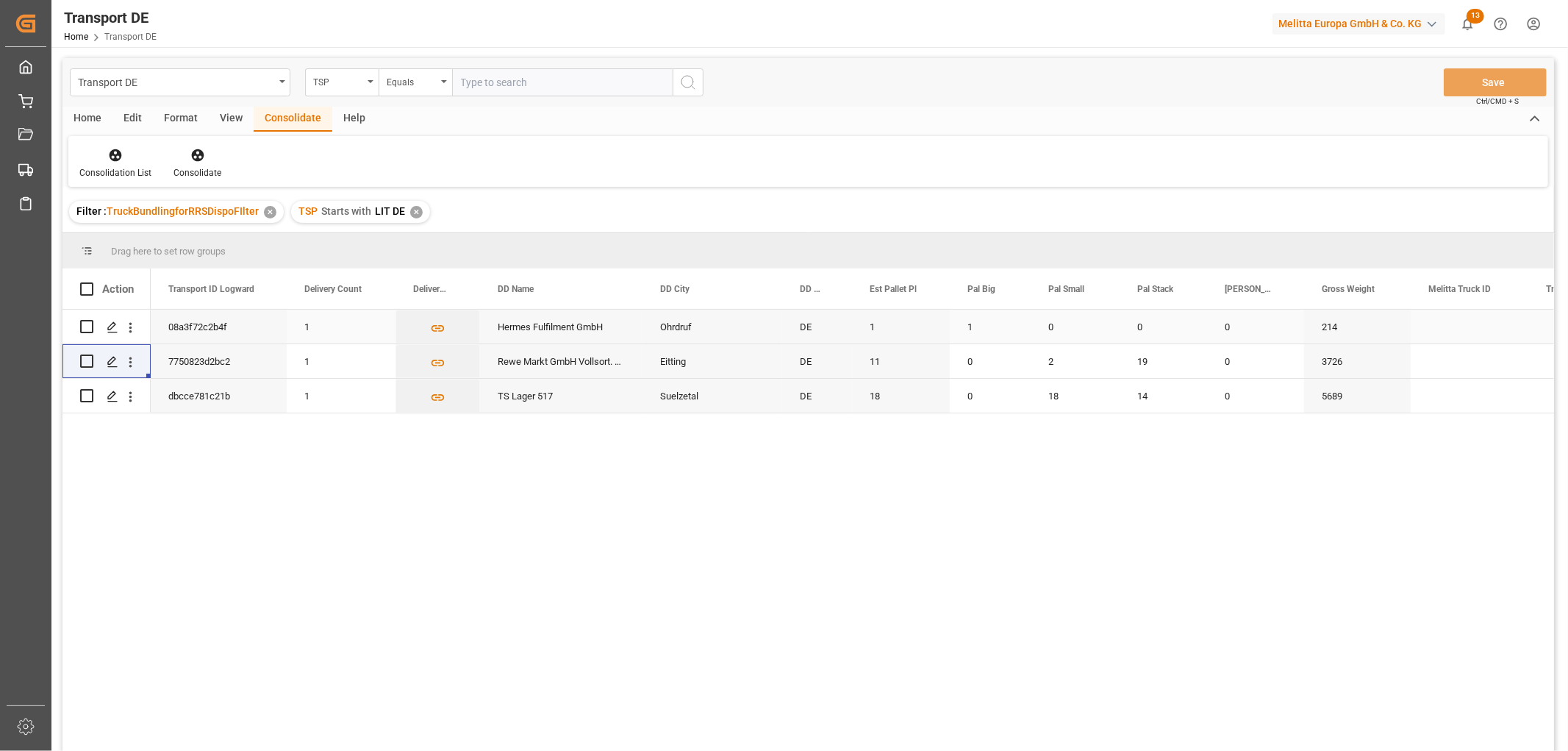
click at [90, 329] on input "Press Space to toggle row selection (unchecked)" at bounding box center [86, 326] width 13 height 13
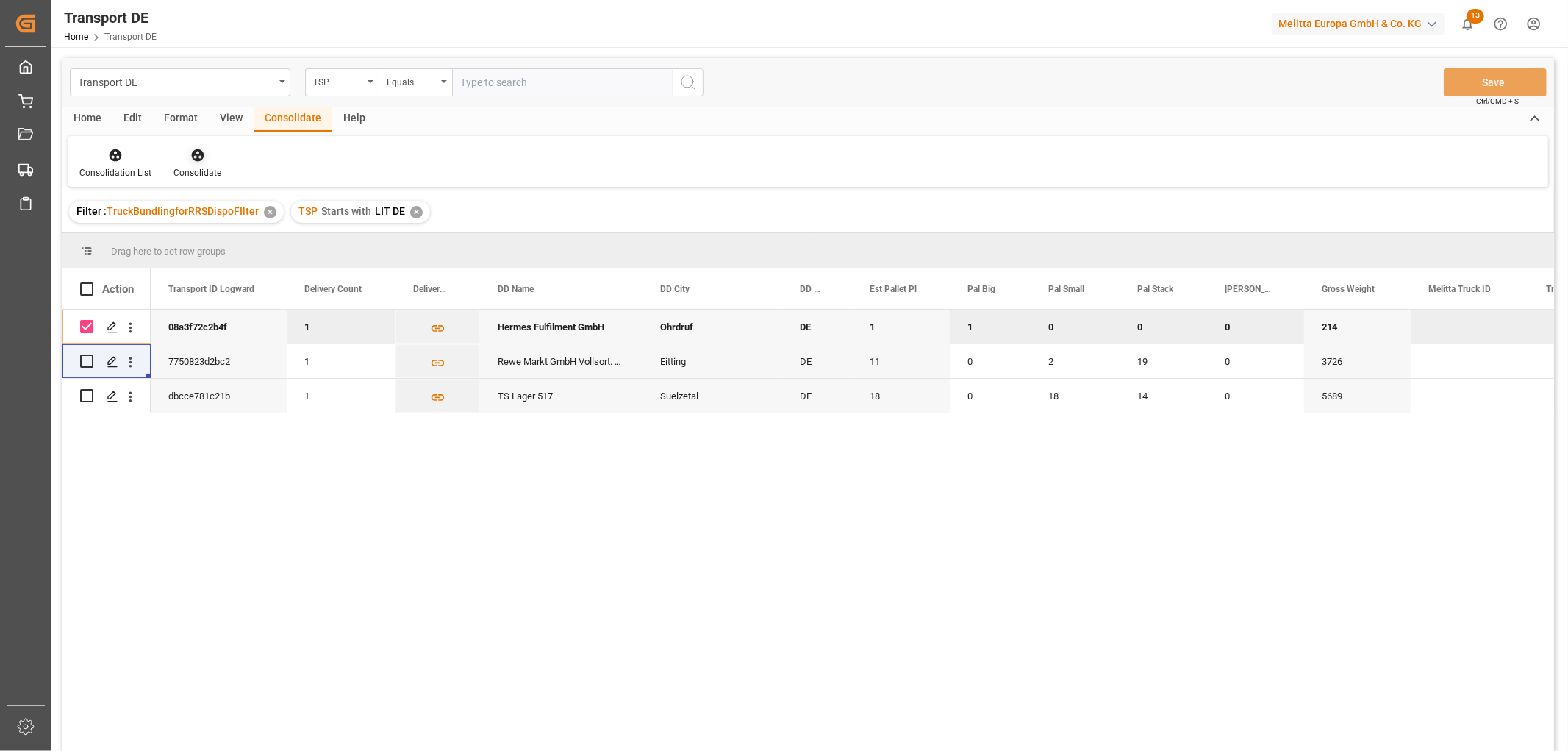
click at [197, 153] on icon at bounding box center [197, 155] width 13 height 13
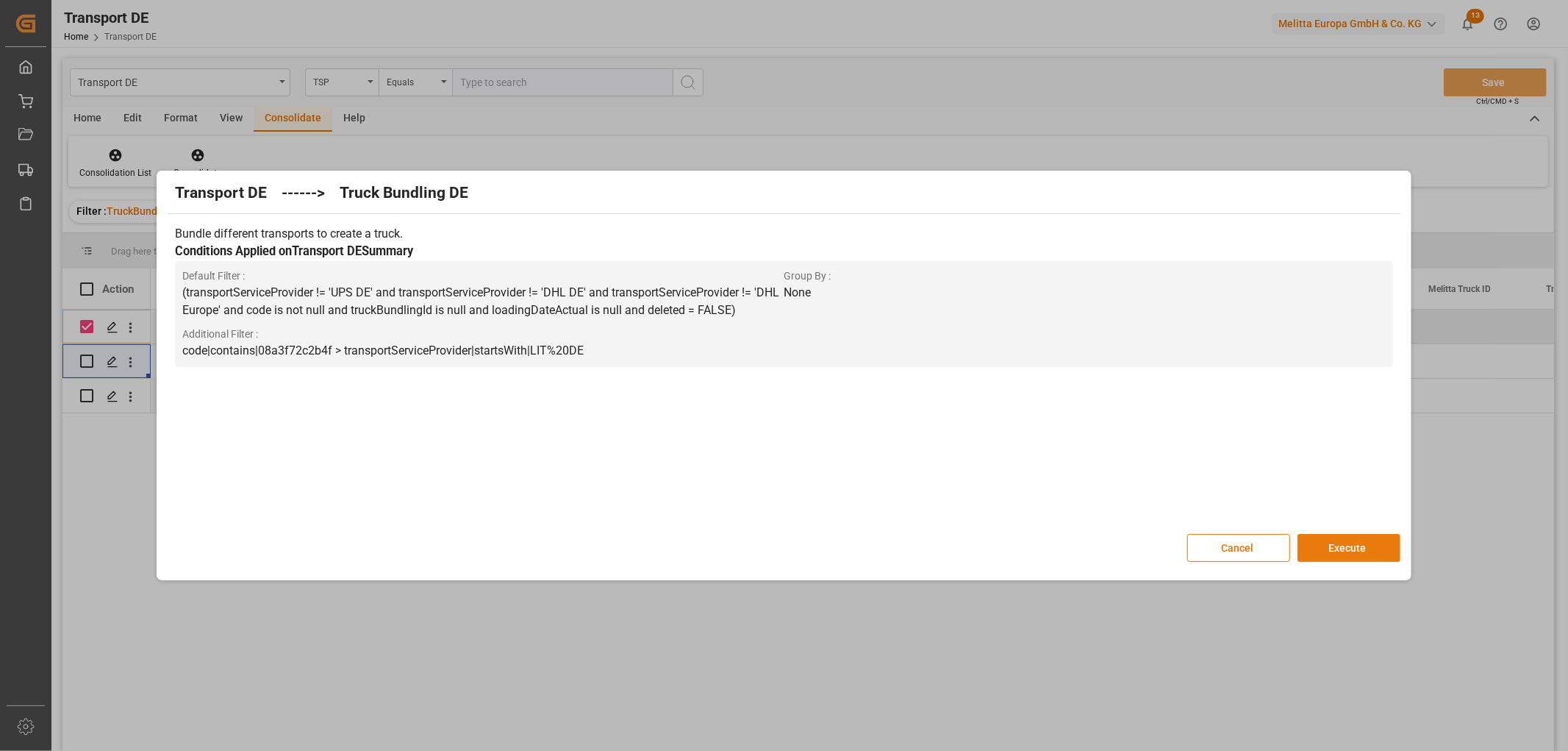
click at [1346, 548] on button "Execute" at bounding box center [1349, 547] width 103 height 28
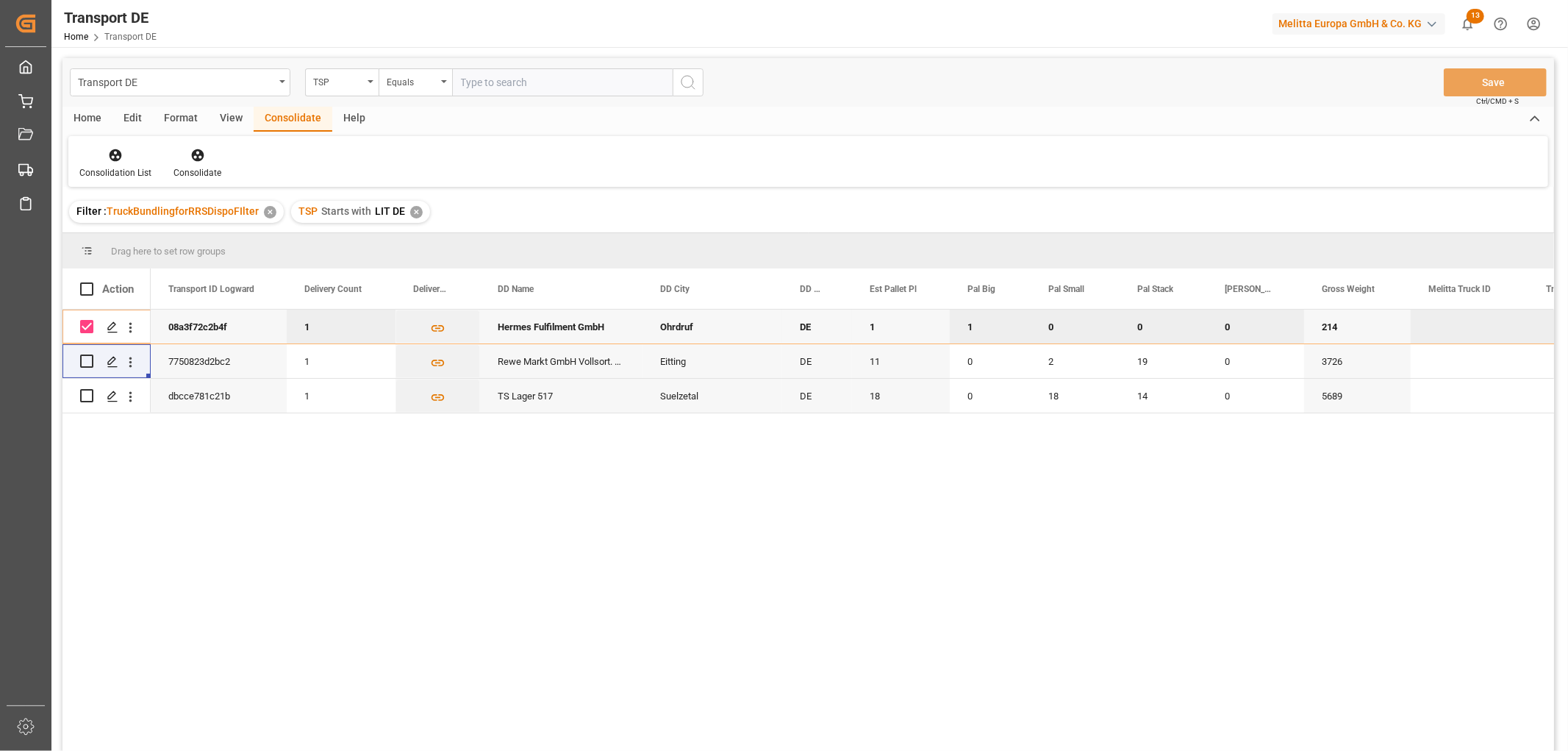
click at [93, 326] on input "Press Space to toggle row selection (checked)" at bounding box center [86, 326] width 13 height 13
checkbox input "false"
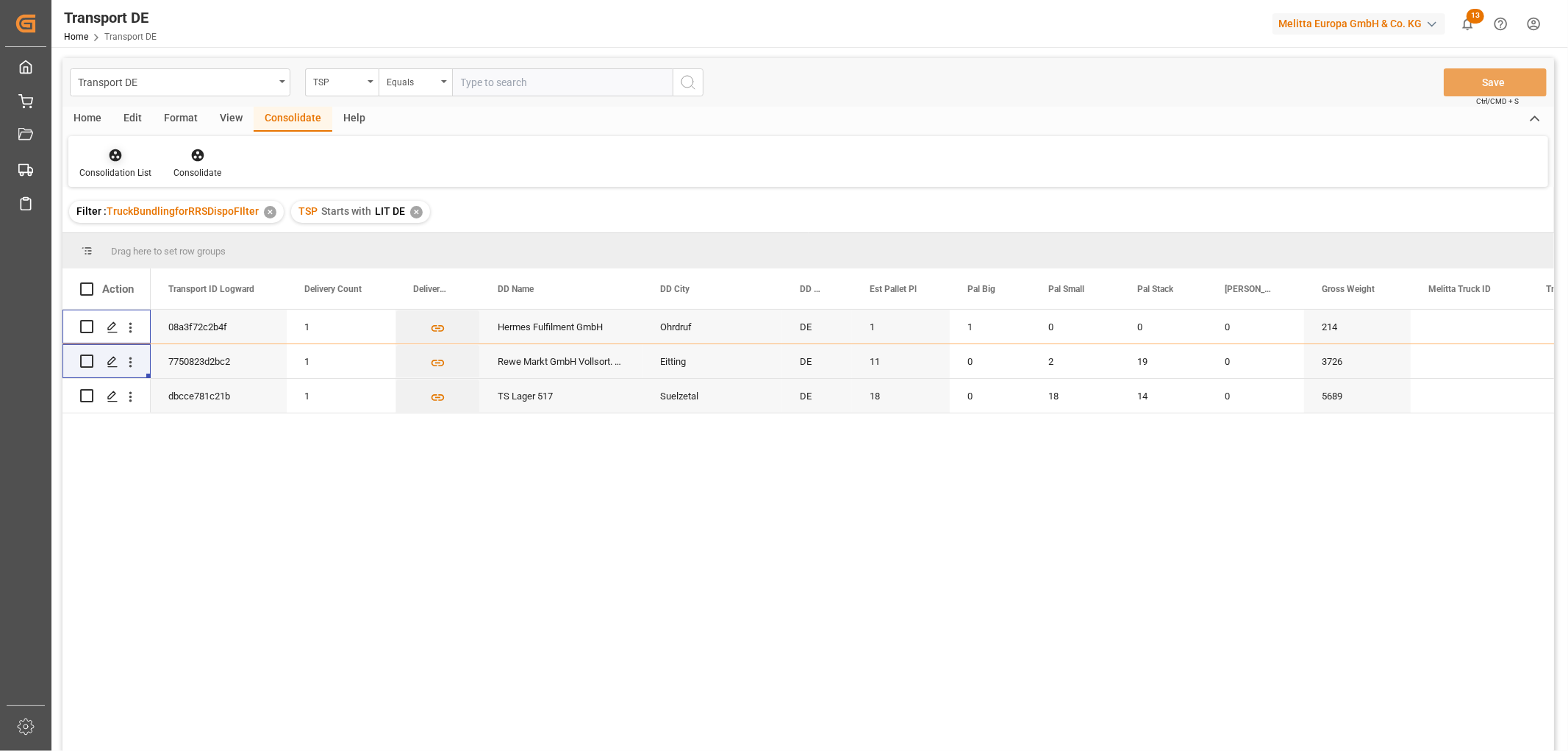
click at [116, 156] on icon at bounding box center [115, 155] width 15 height 15
click at [127, 240] on div "Transport DE TSP Equals Save Ctrl/CMD + S Home Edit Format View Consolidate Hel…" at bounding box center [808, 424] width 1491 height 732
click at [413, 210] on div "✕" at bounding box center [417, 212] width 13 height 13
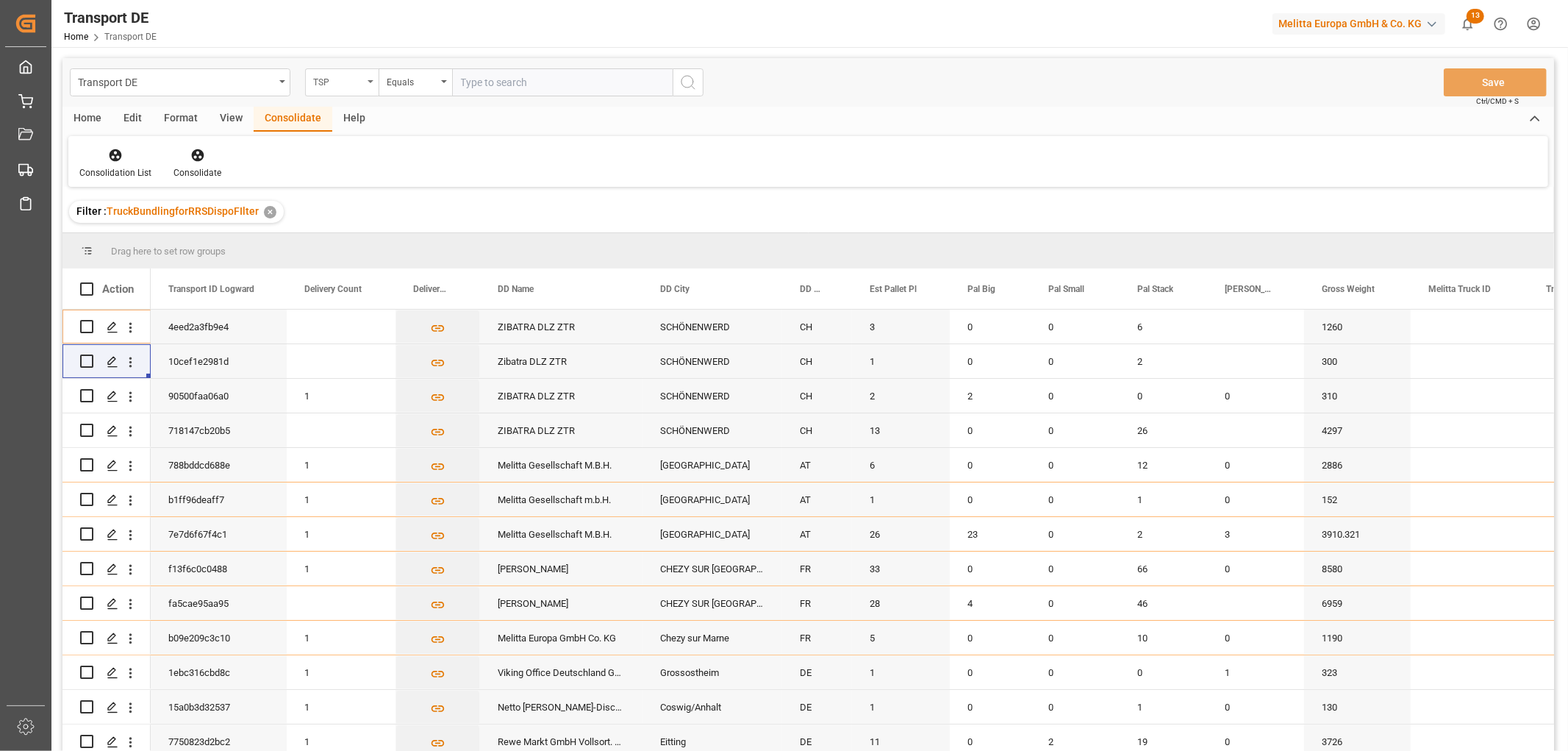
click at [336, 81] on div "TSP" at bounding box center [337, 80] width 50 height 17
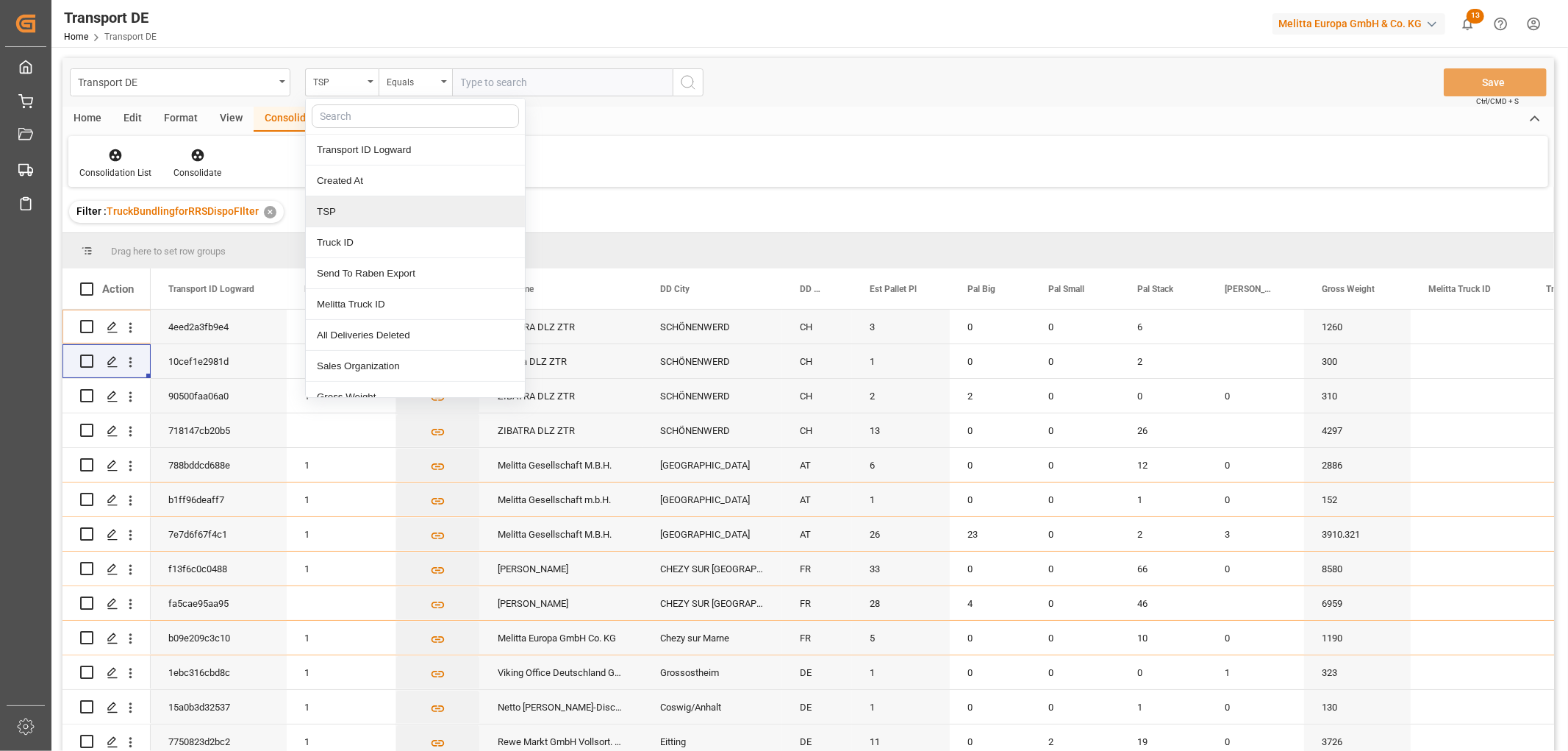
click at [342, 209] on div "TSP" at bounding box center [415, 212] width 219 height 31
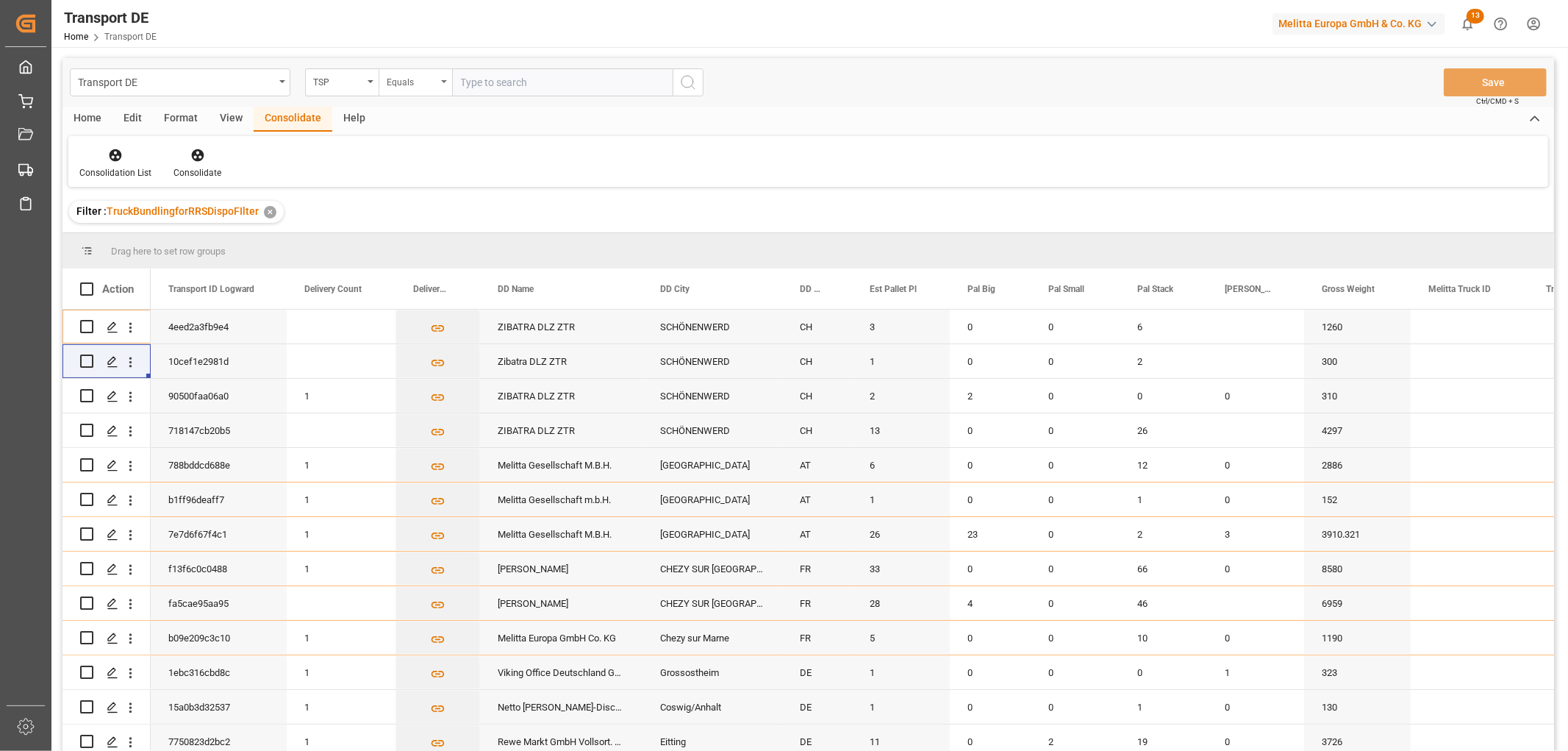
click at [405, 79] on div "Equals" at bounding box center [411, 80] width 50 height 17
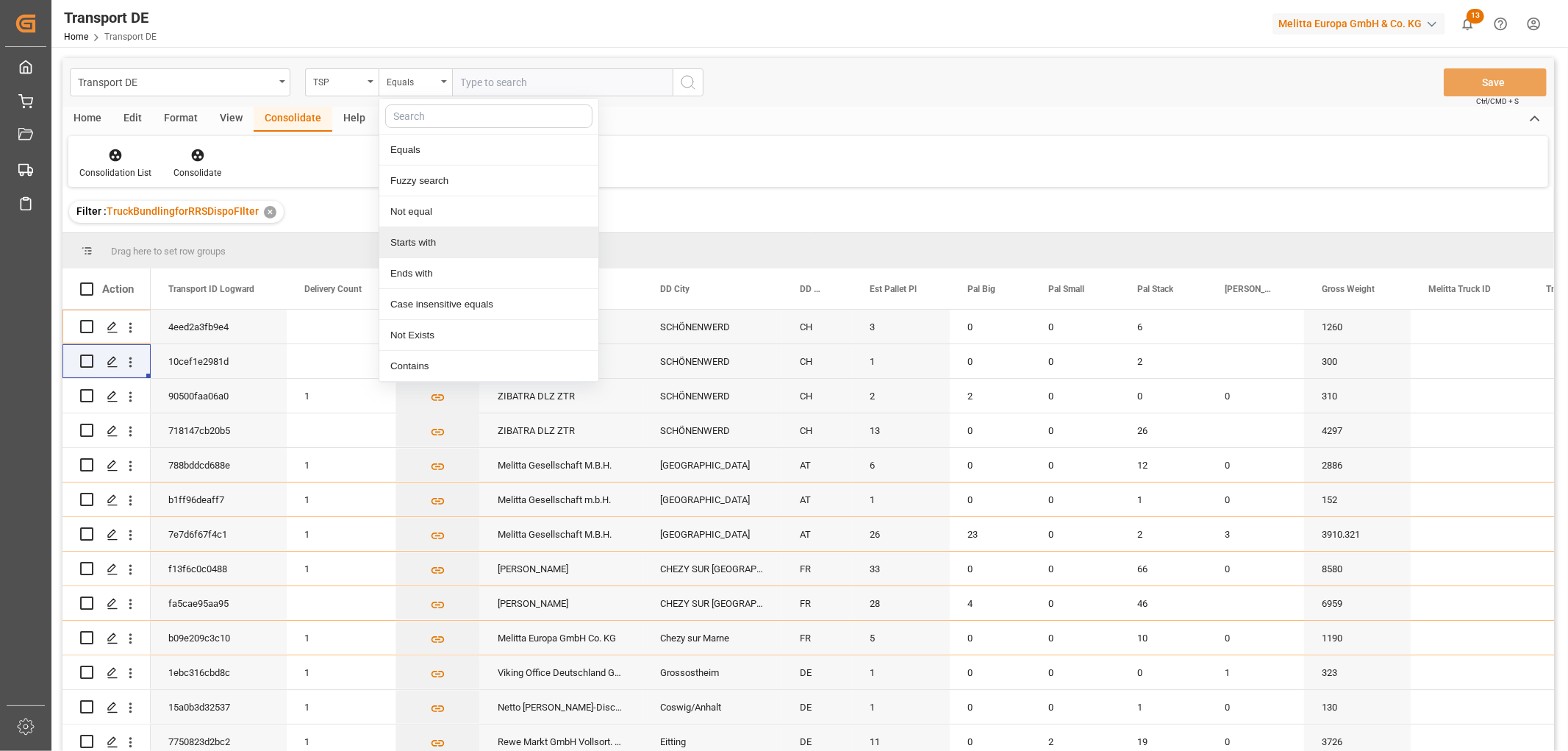
click at [409, 247] on div "Starts with" at bounding box center [489, 242] width 219 height 31
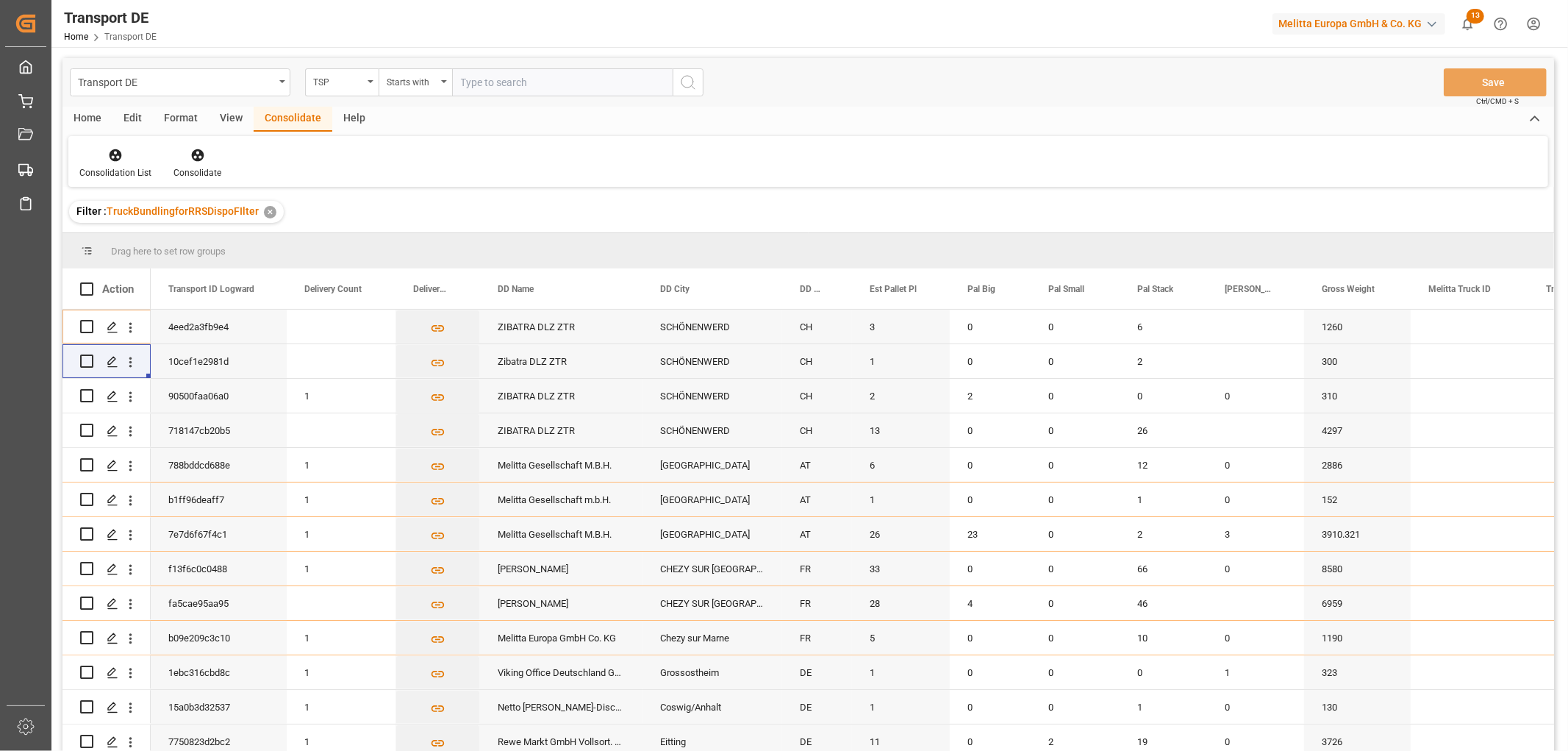
click at [480, 78] on input "text" at bounding box center [562, 82] width 220 height 28
type input "Self pickup DE"
click at [688, 85] on icon "search button" at bounding box center [688, 82] width 17 height 17
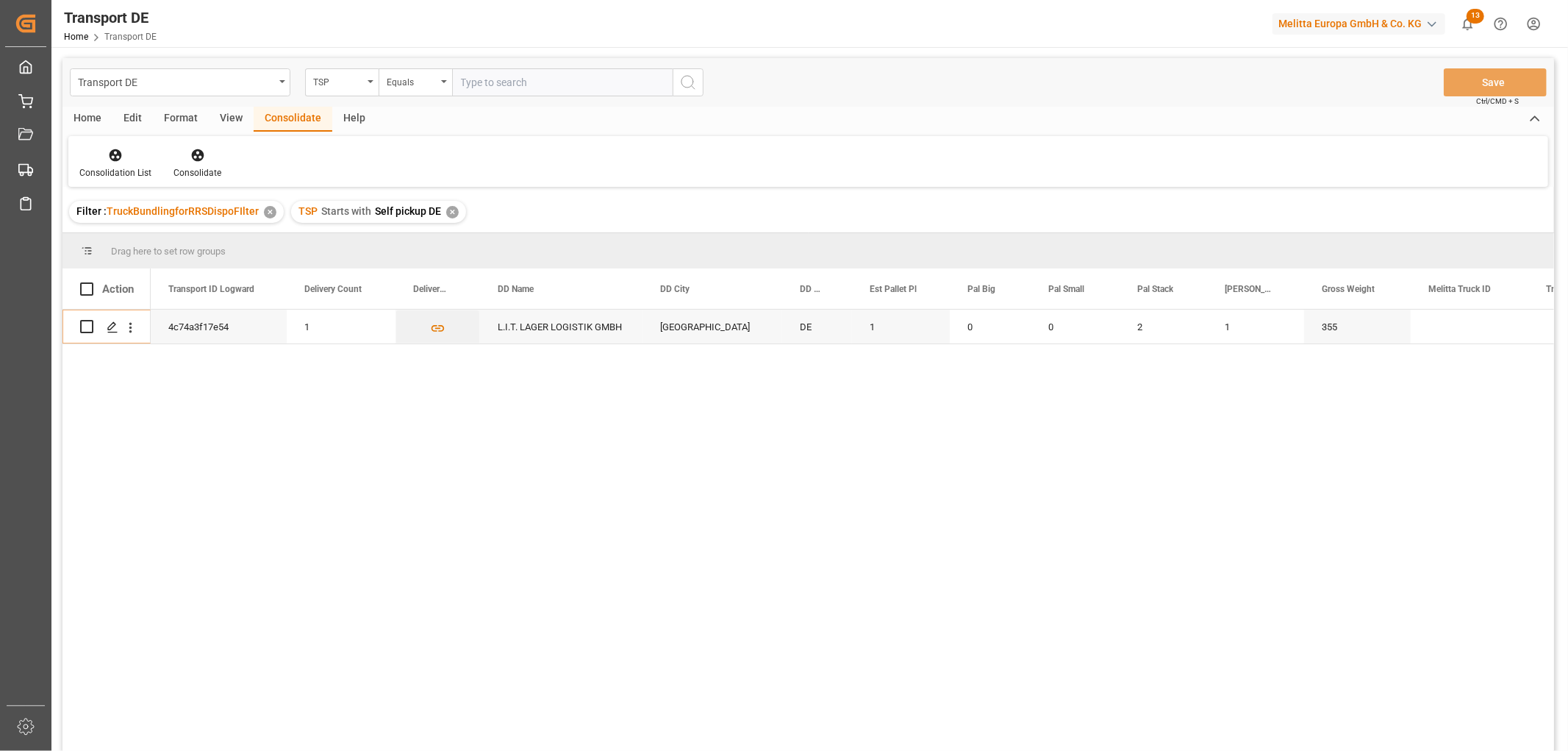
click at [448, 210] on div "✕" at bounding box center [452, 212] width 13 height 13
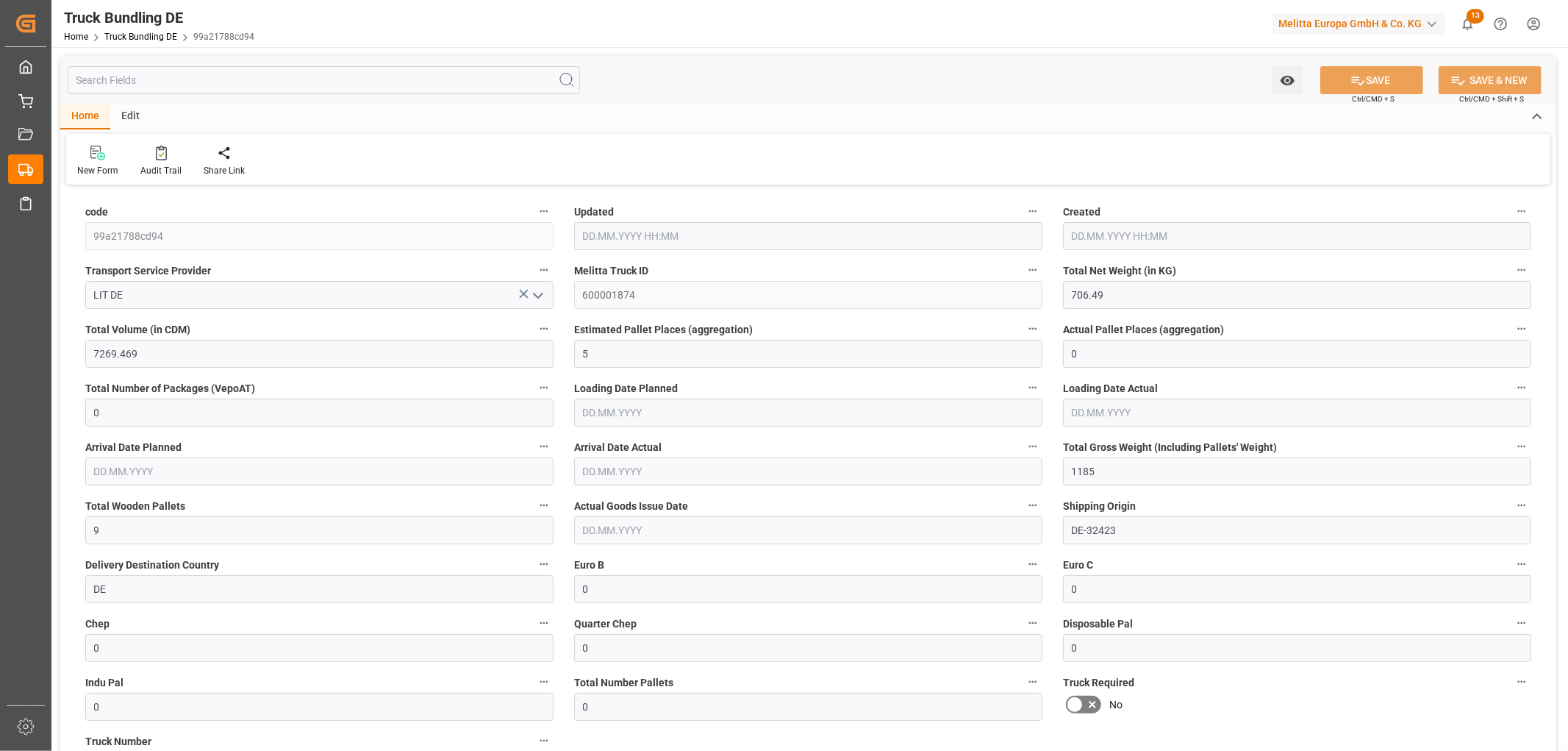
type input "21.08.2025 10:13"
type input "25.08.2025"
type input "28.08.2025"
type input "[DATE]"
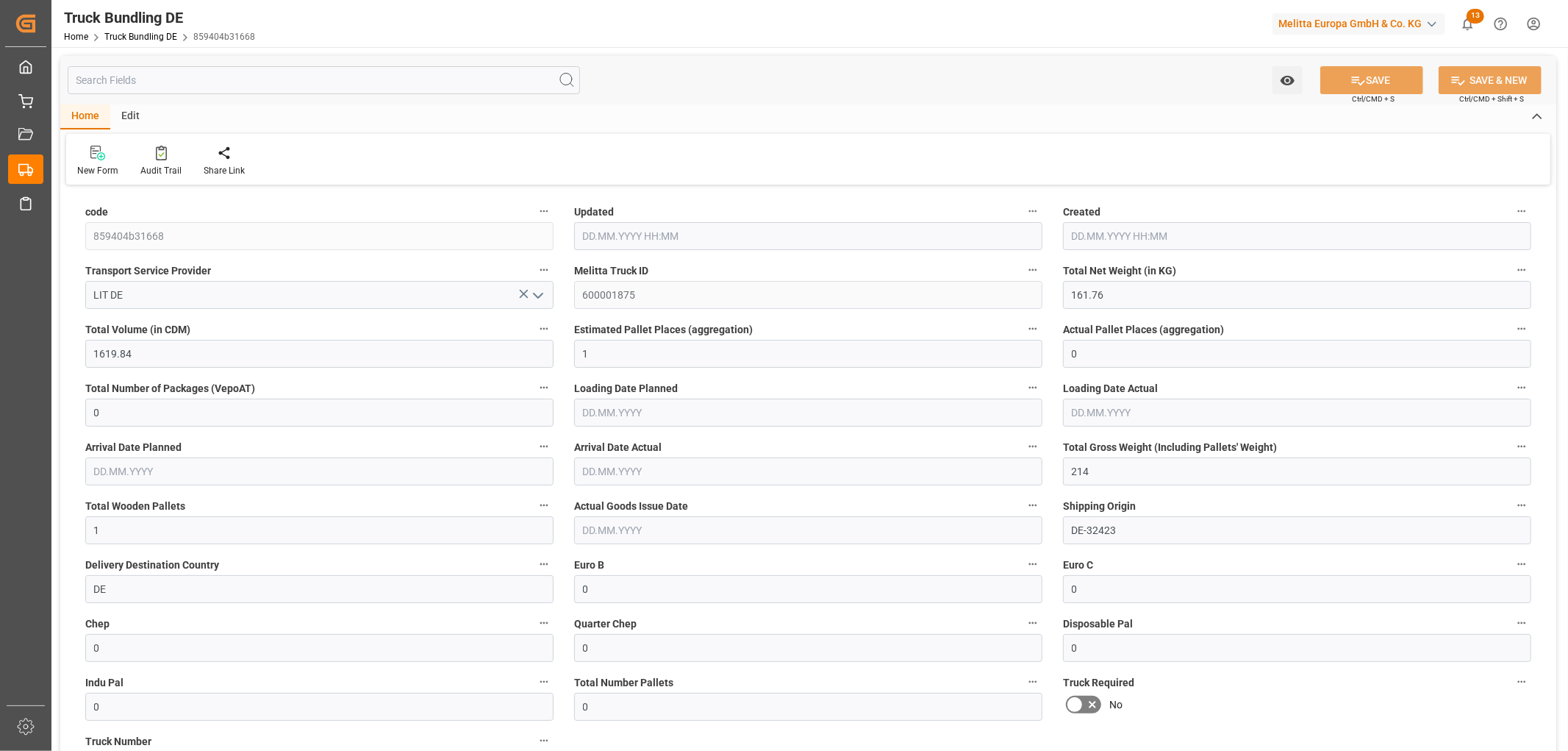
type input "[DATE] 10:14"
type input "[DATE]"
type input "01.09.2025"
type input "[DATE]"
